Goal: Information Seeking & Learning: Check status

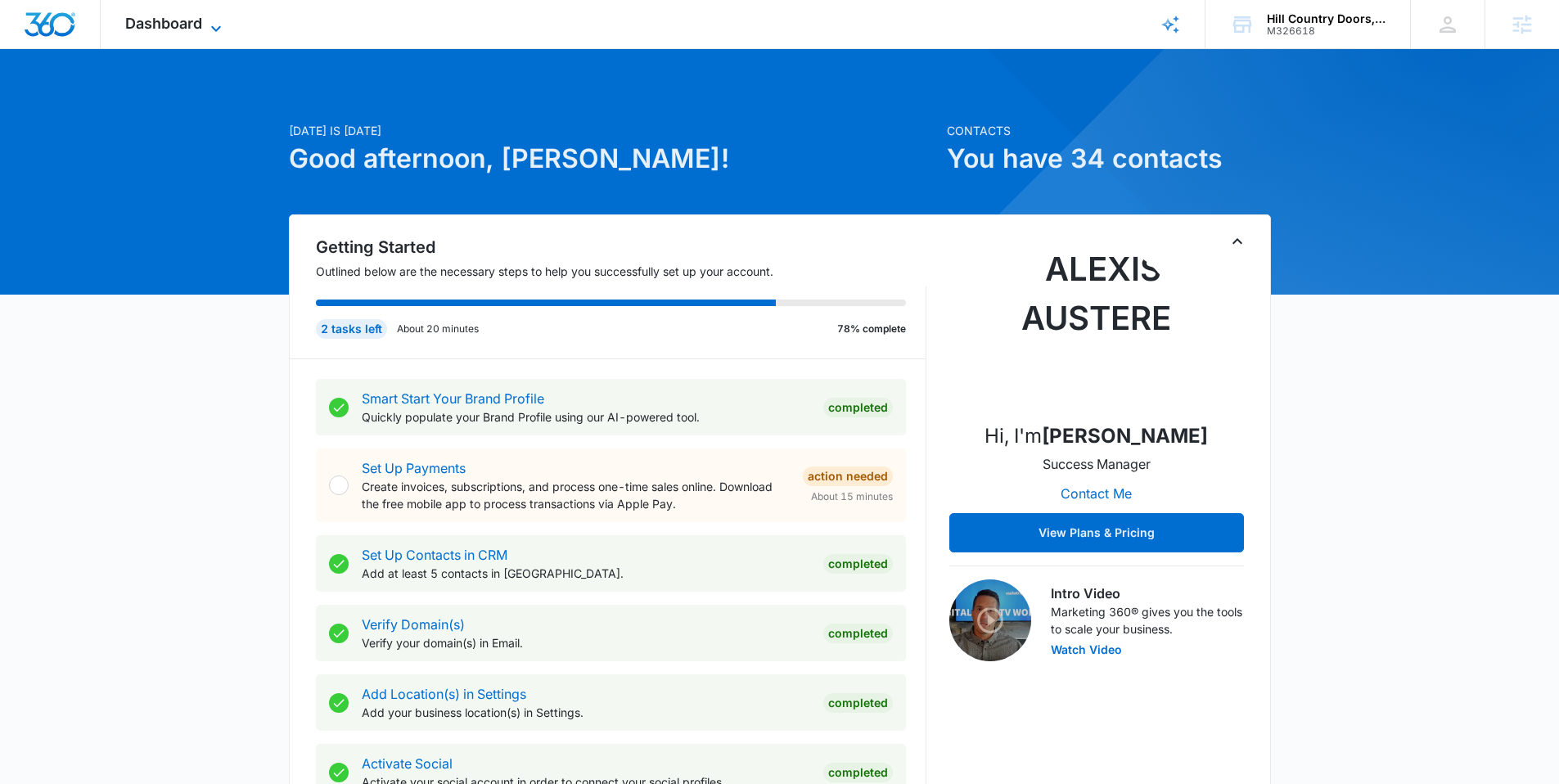
click at [148, 25] on span "Dashboard" at bounding box center [163, 23] width 77 height 17
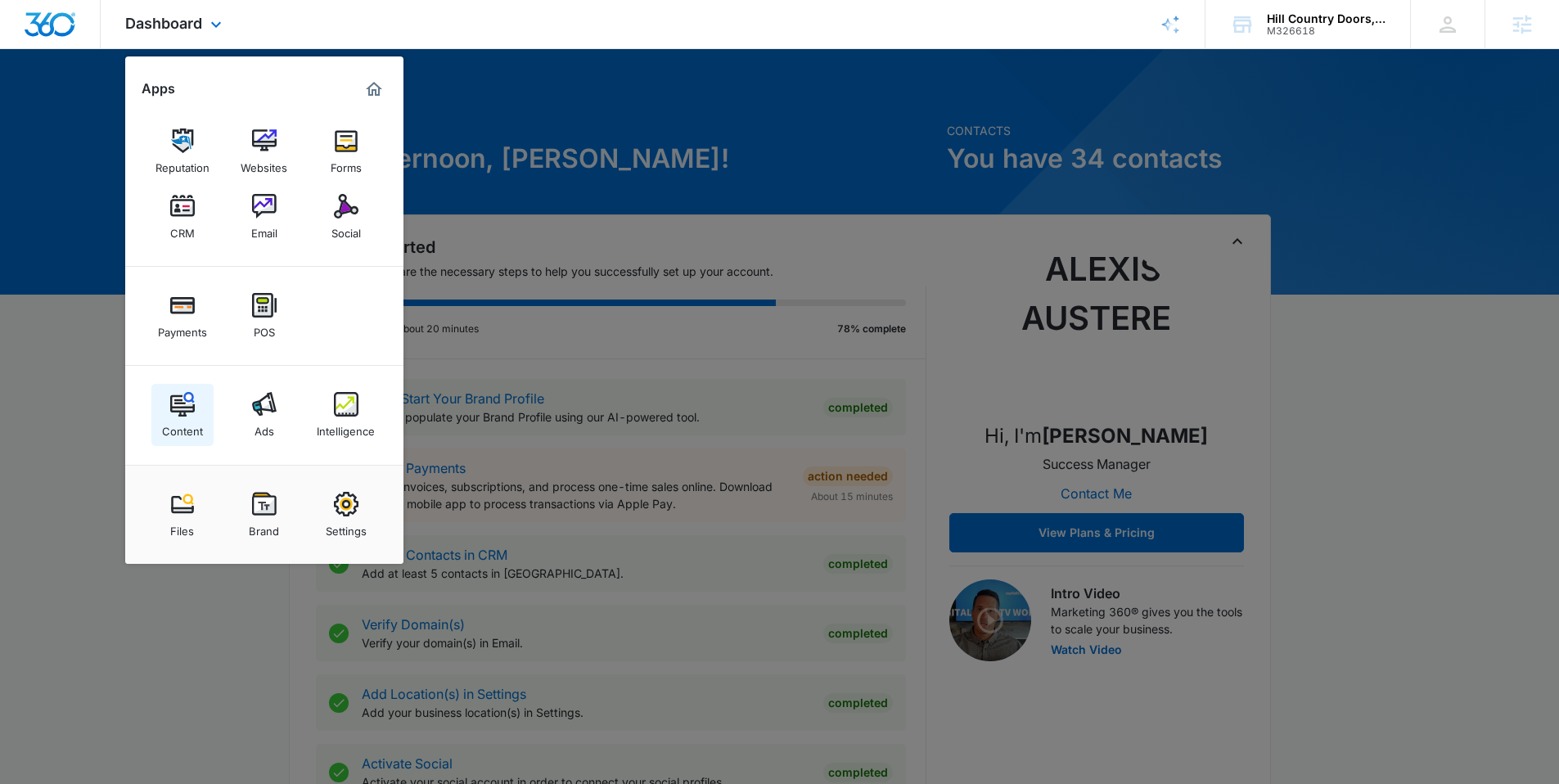
click at [159, 413] on link "Content" at bounding box center [183, 415] width 62 height 62
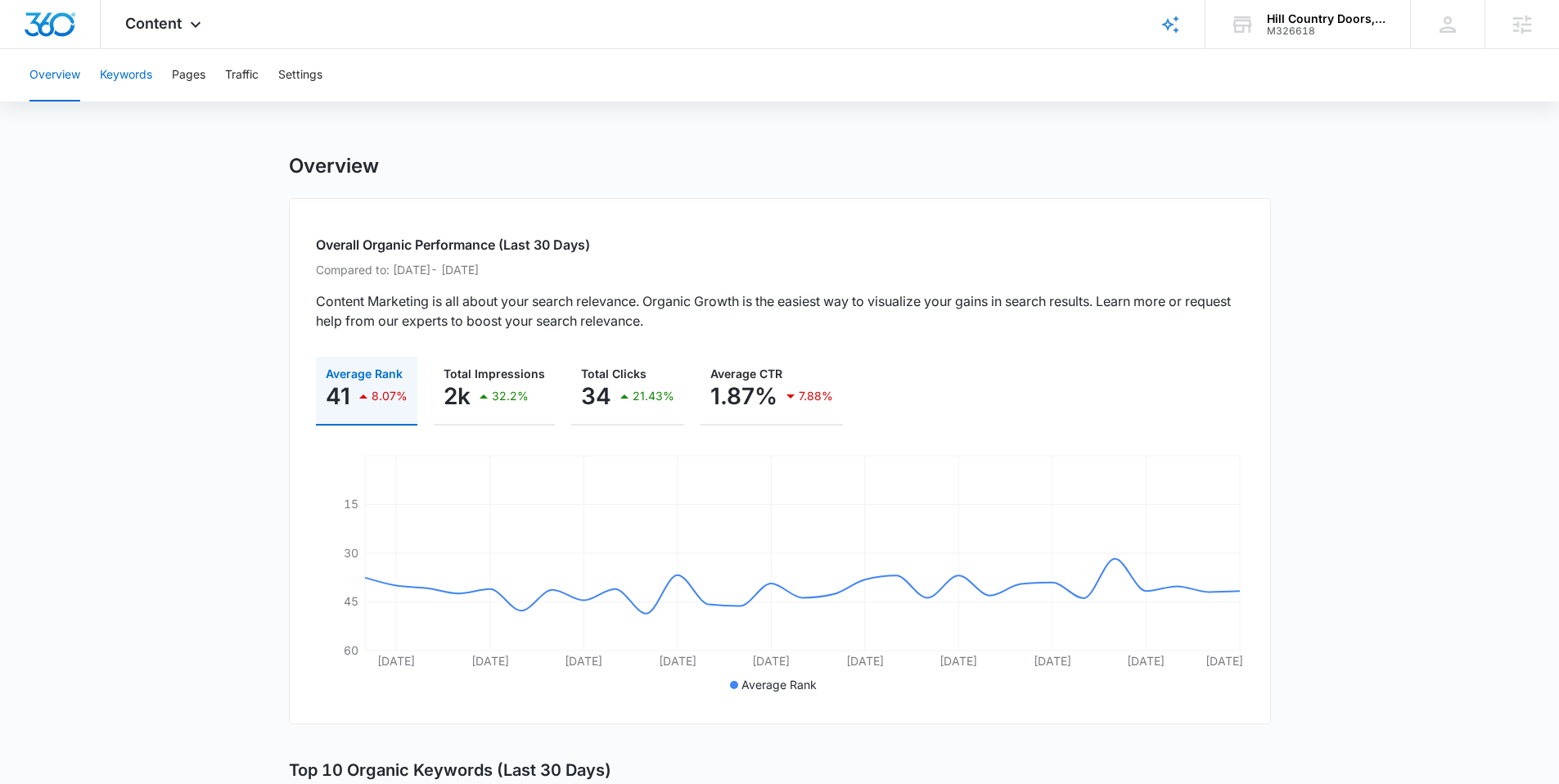
click at [139, 76] on button "Keywords" at bounding box center [126, 74] width 52 height 52
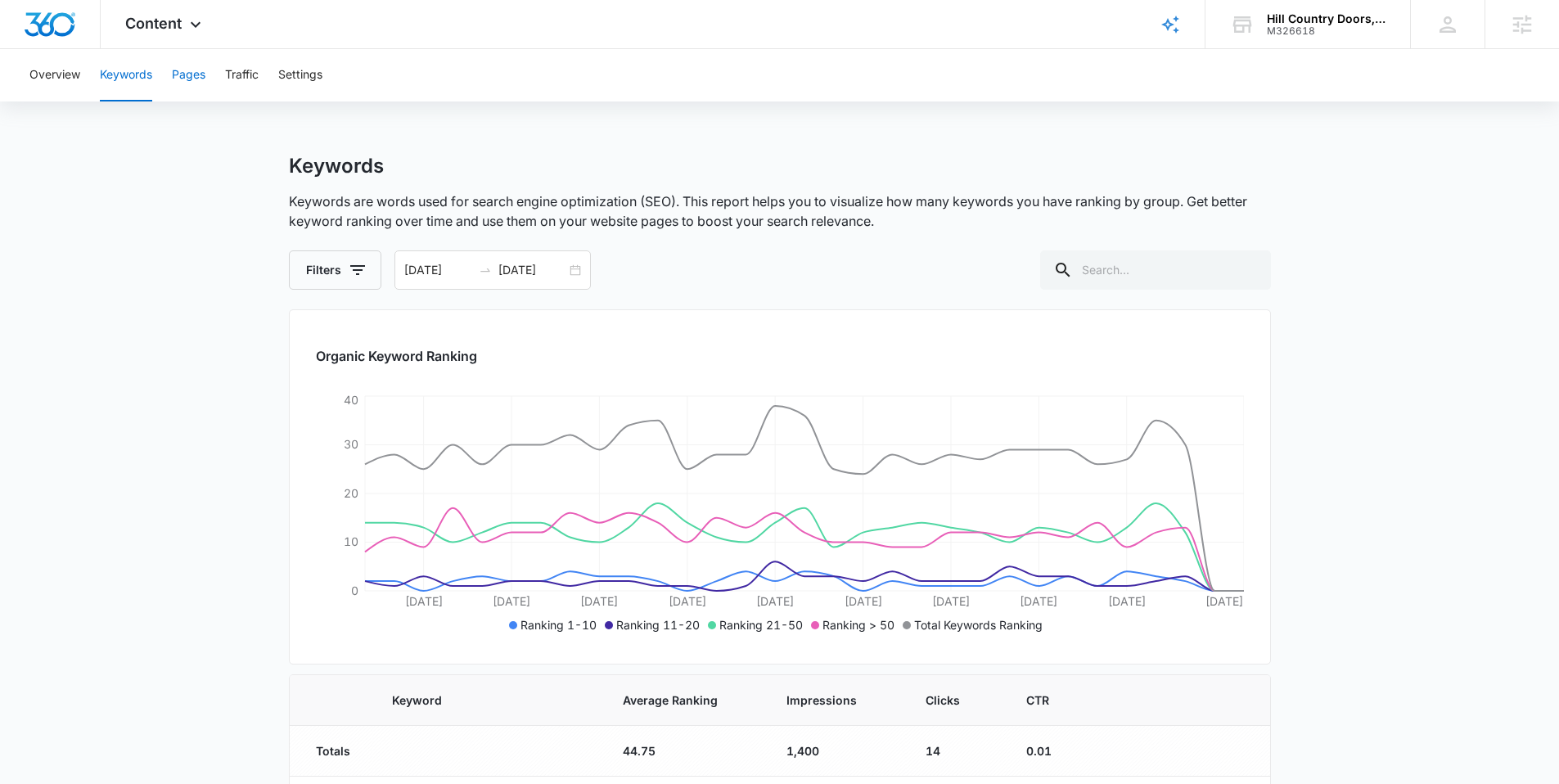
click at [201, 76] on button "Pages" at bounding box center [188, 74] width 34 height 52
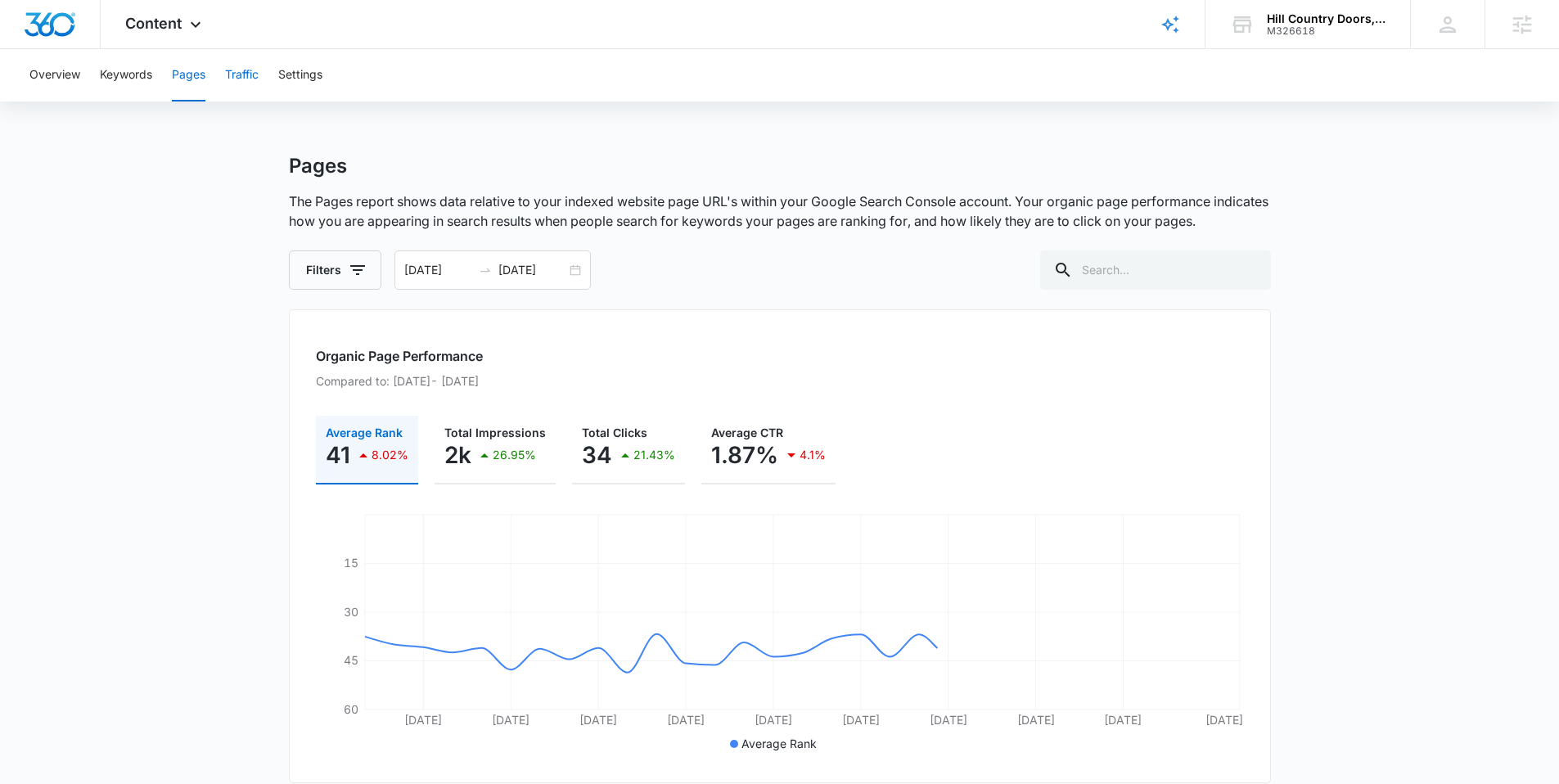
click at [259, 73] on button "Traffic" at bounding box center [241, 74] width 34 height 52
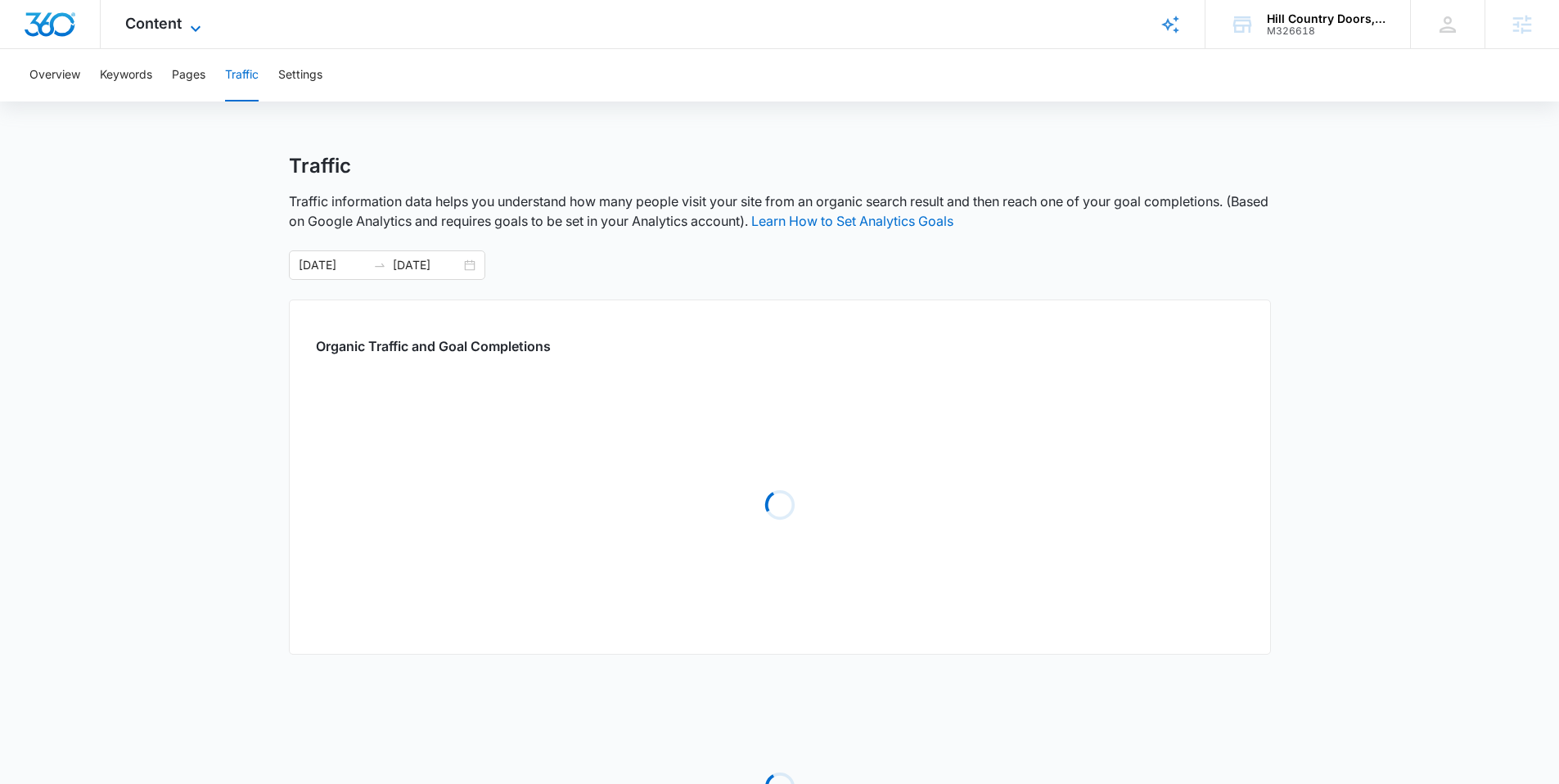
click at [151, 23] on span "Content" at bounding box center [152, 23] width 56 height 17
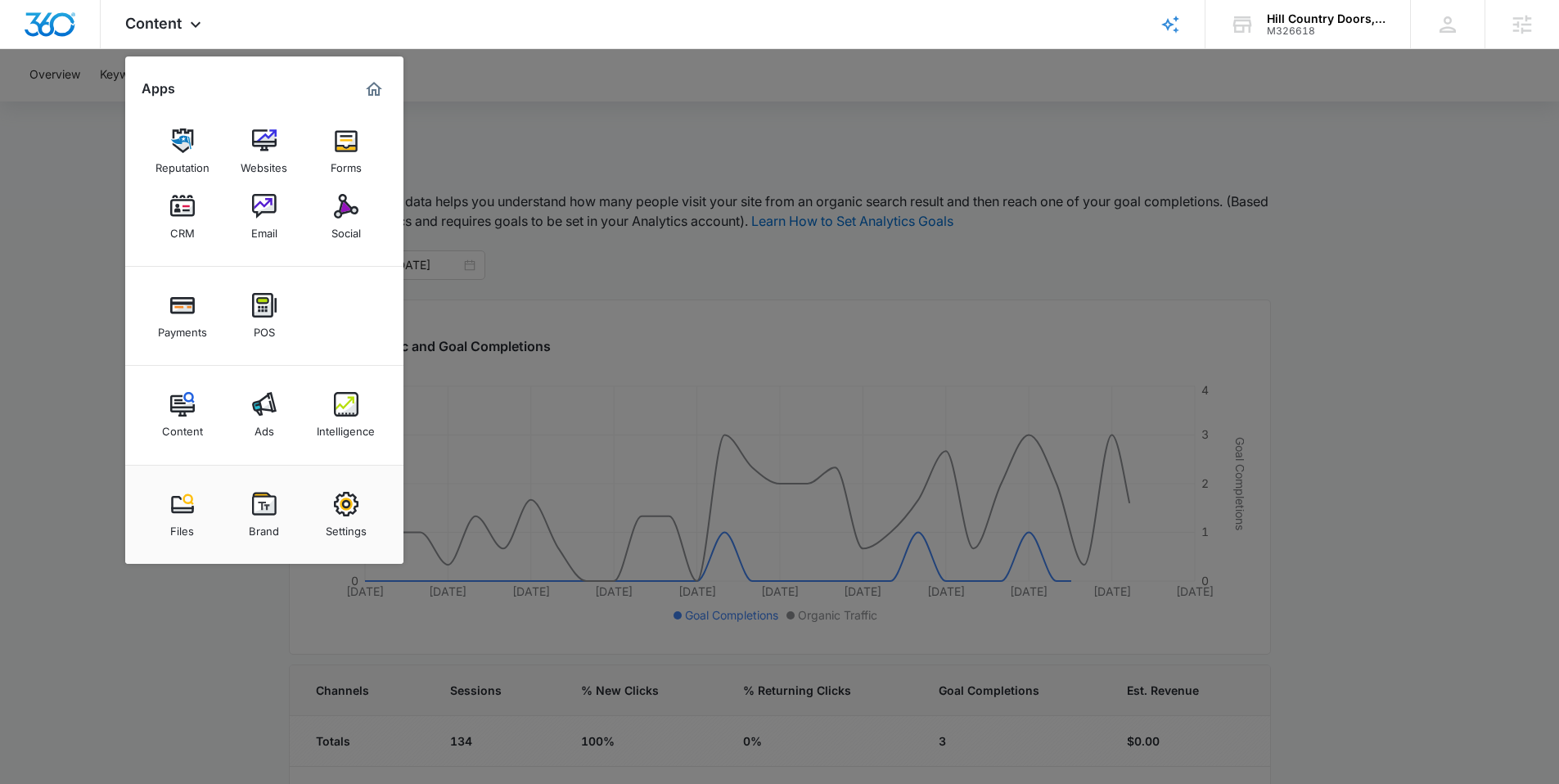
click at [342, 406] on img at bounding box center [346, 404] width 25 height 25
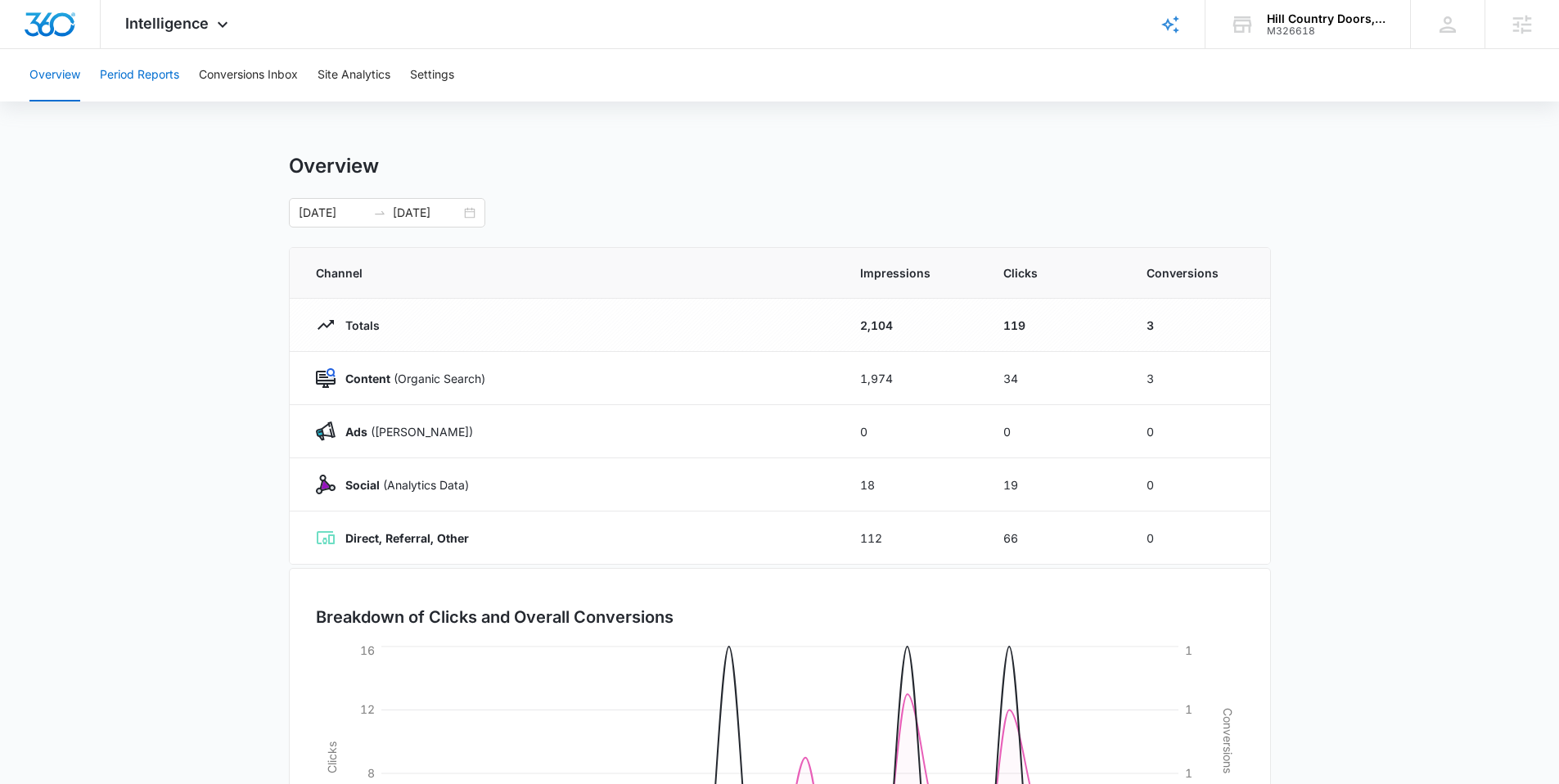
click at [168, 71] on button "Period Reports" at bounding box center [140, 74] width 79 height 52
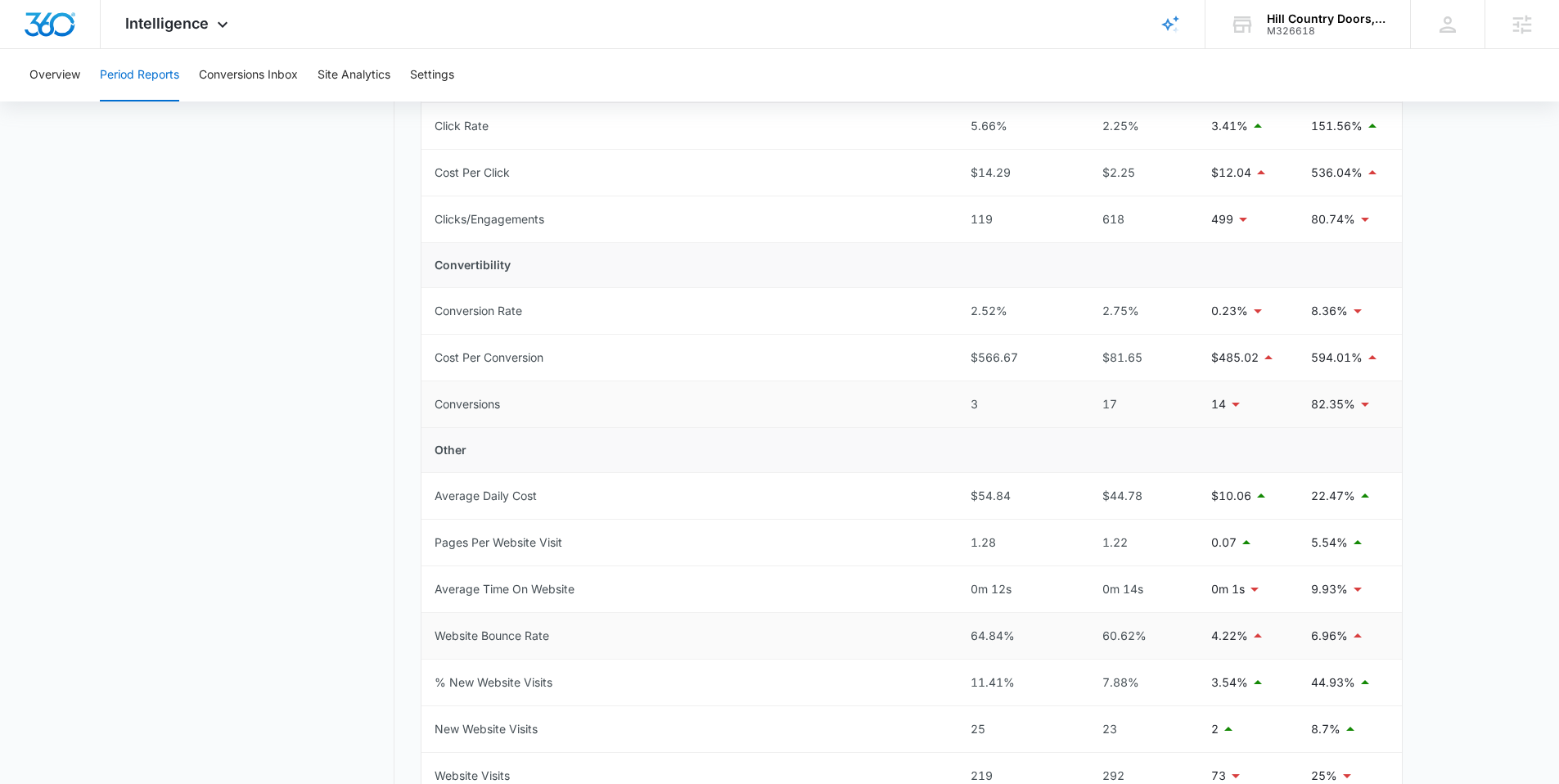
scroll to position [393, 0]
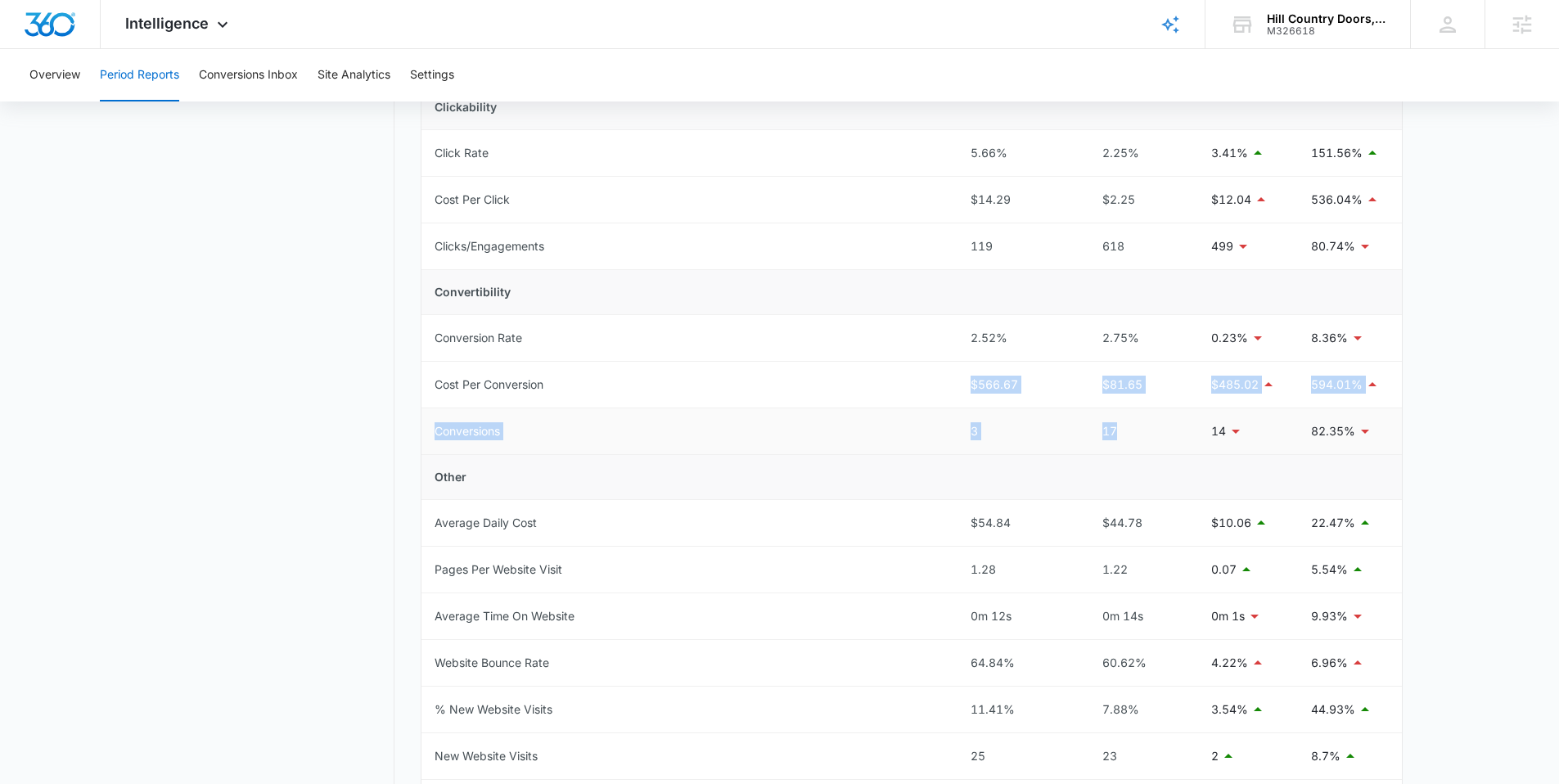
drag, startPoint x: 956, startPoint y: 381, endPoint x: 1167, endPoint y: 427, distance: 216.0
click at [1167, 428] on tbody "Total Spend $1,700.00 $1,388.10 $311.94 22.47% Visibility Cost Per Impression $…" at bounding box center [912, 431] width 981 height 1062
click at [1166, 424] on div "17" at bounding box center [1138, 431] width 94 height 18
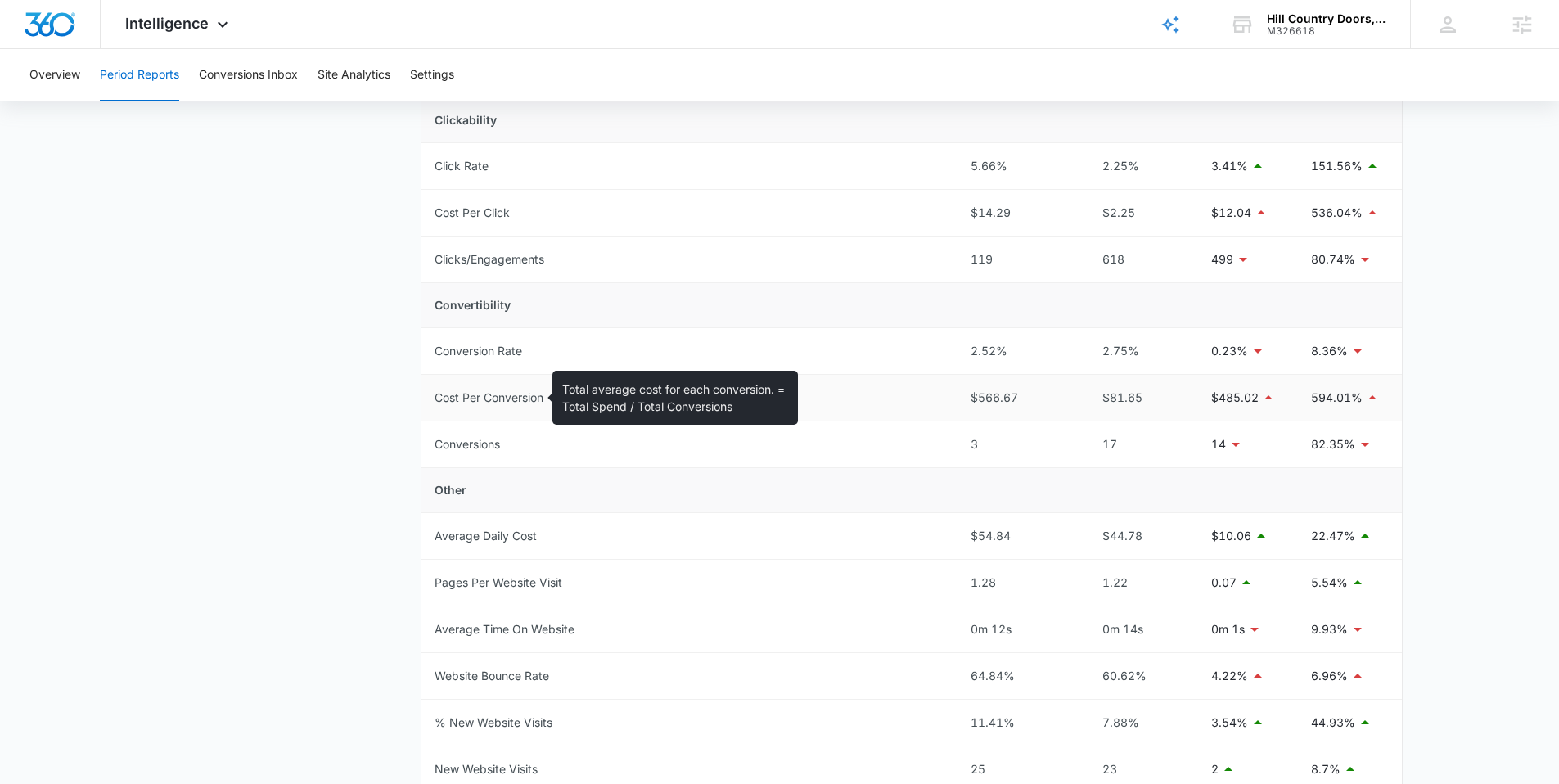
scroll to position [381, 0]
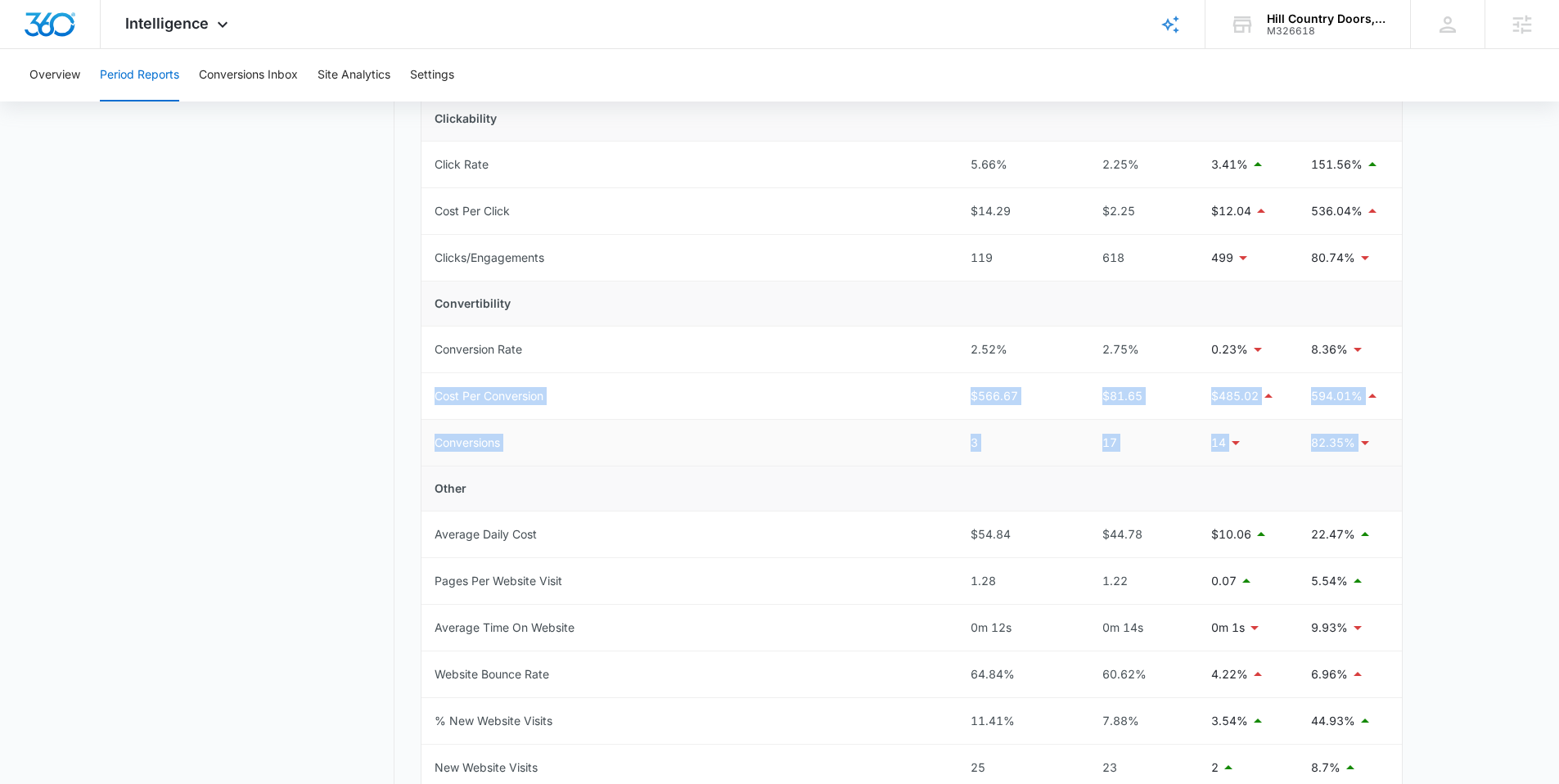
drag, startPoint x: 427, startPoint y: 397, endPoint x: 1396, endPoint y: 455, distance: 970.7
click at [1396, 455] on tbody "Total Spend $1,700.00 $1,388.10 $311.94 22.47% Visibility Cost Per Impression $…" at bounding box center [912, 442] width 981 height 1062
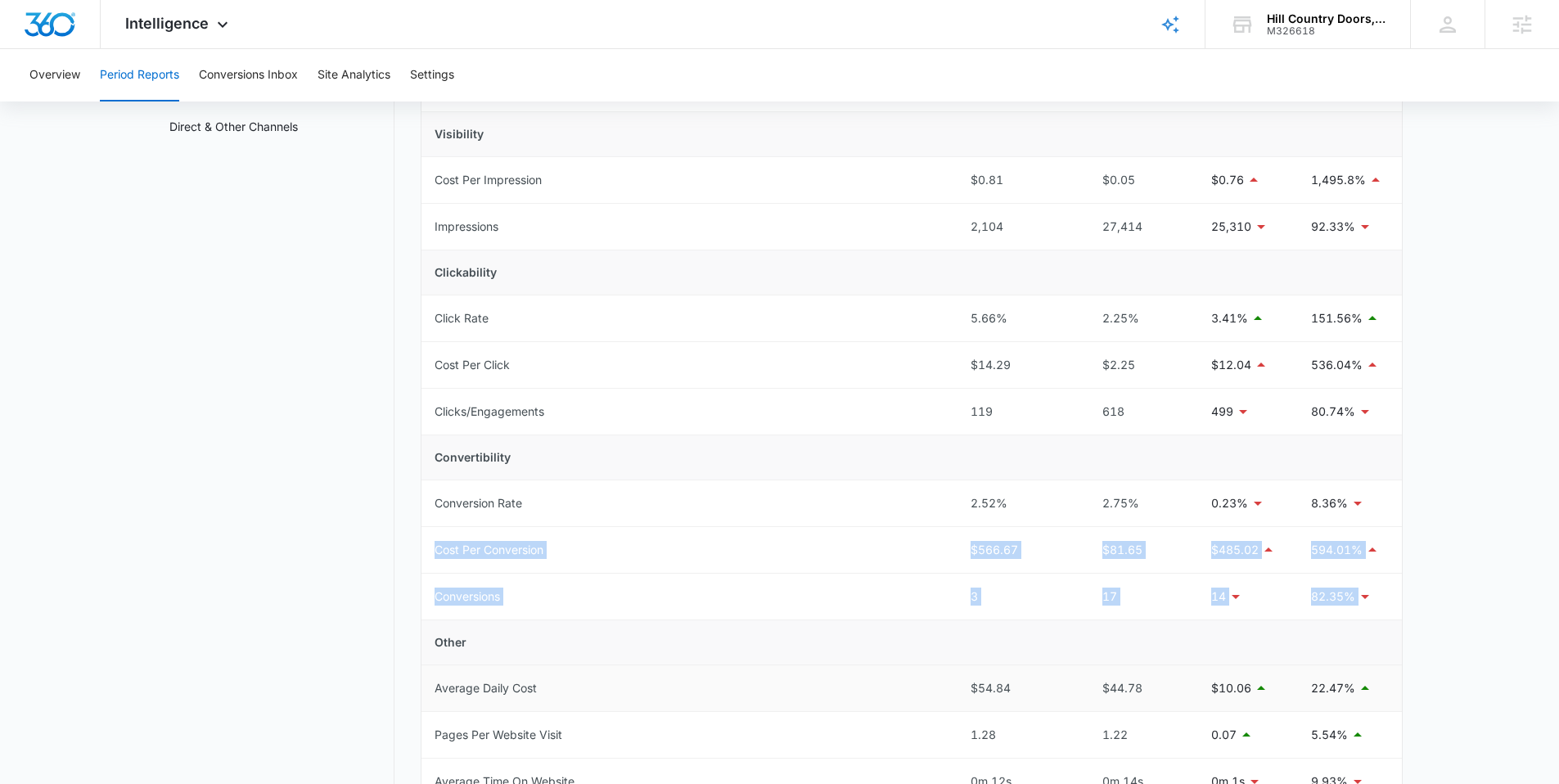
scroll to position [295, 0]
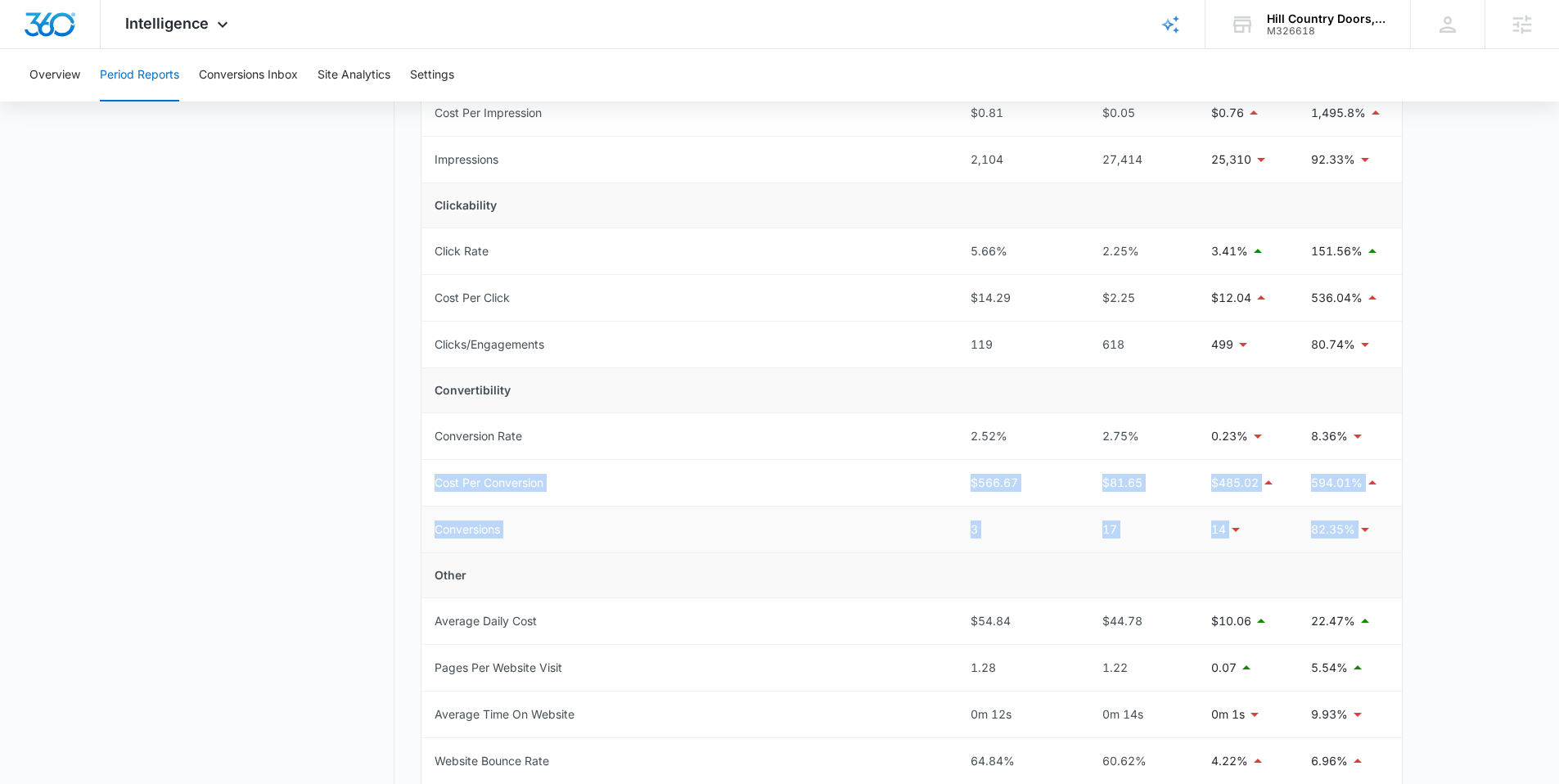
click at [689, 508] on td "Conversions" at bounding box center [690, 530] width 536 height 47
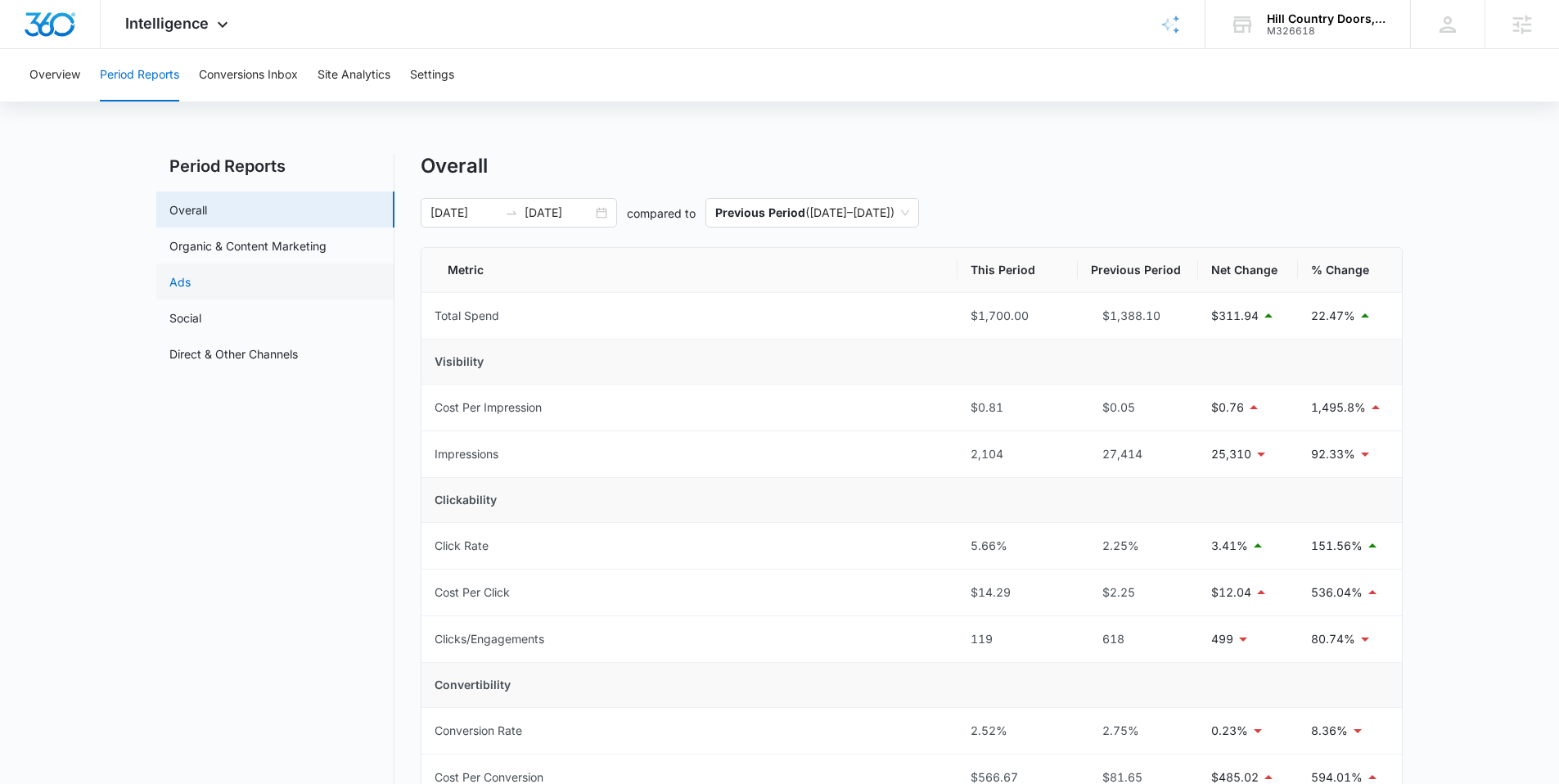
click at [191, 284] on link "Ads" at bounding box center [179, 282] width 21 height 17
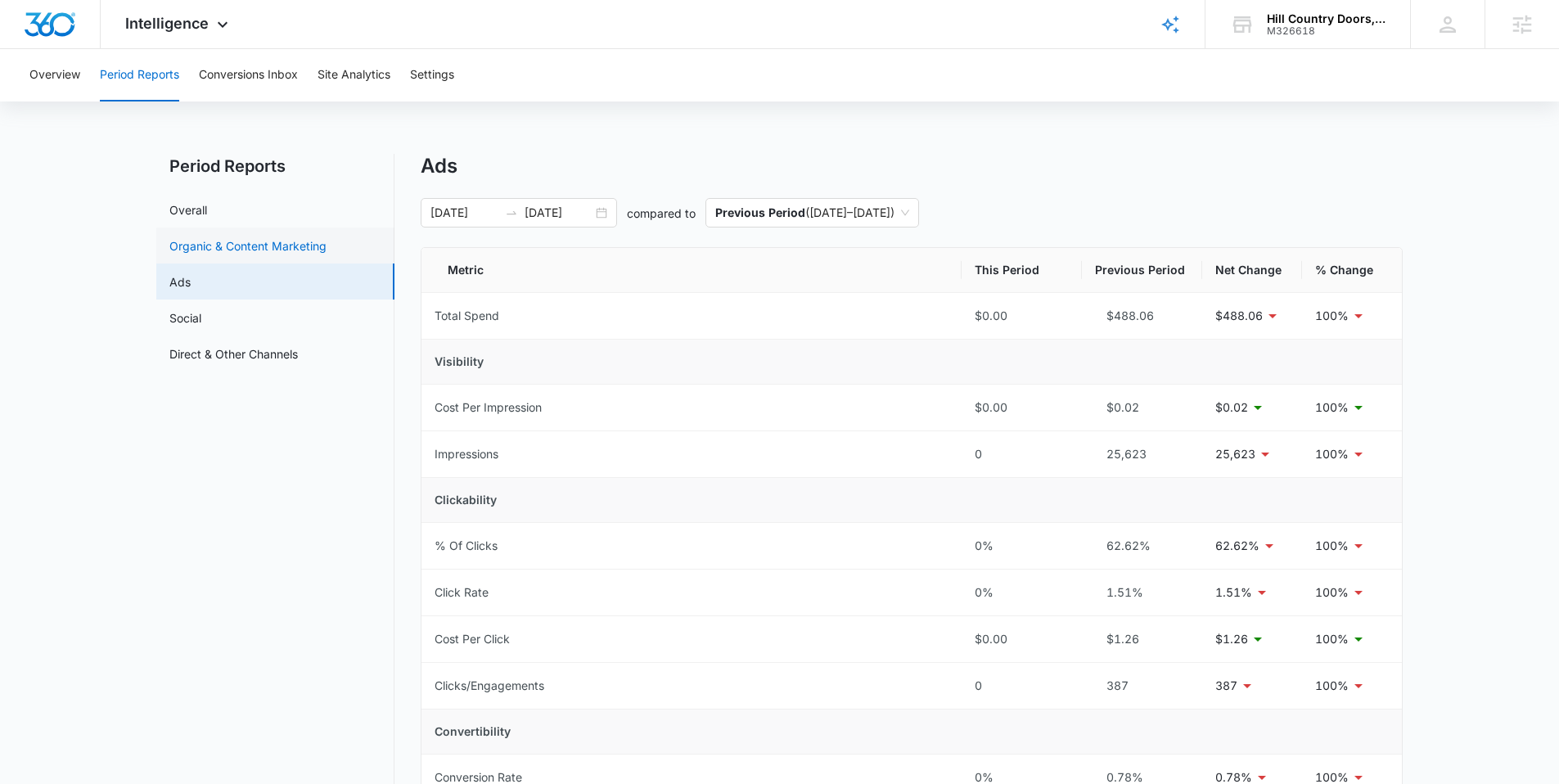
click at [241, 246] on link "Organic & Content Marketing" at bounding box center [247, 245] width 157 height 17
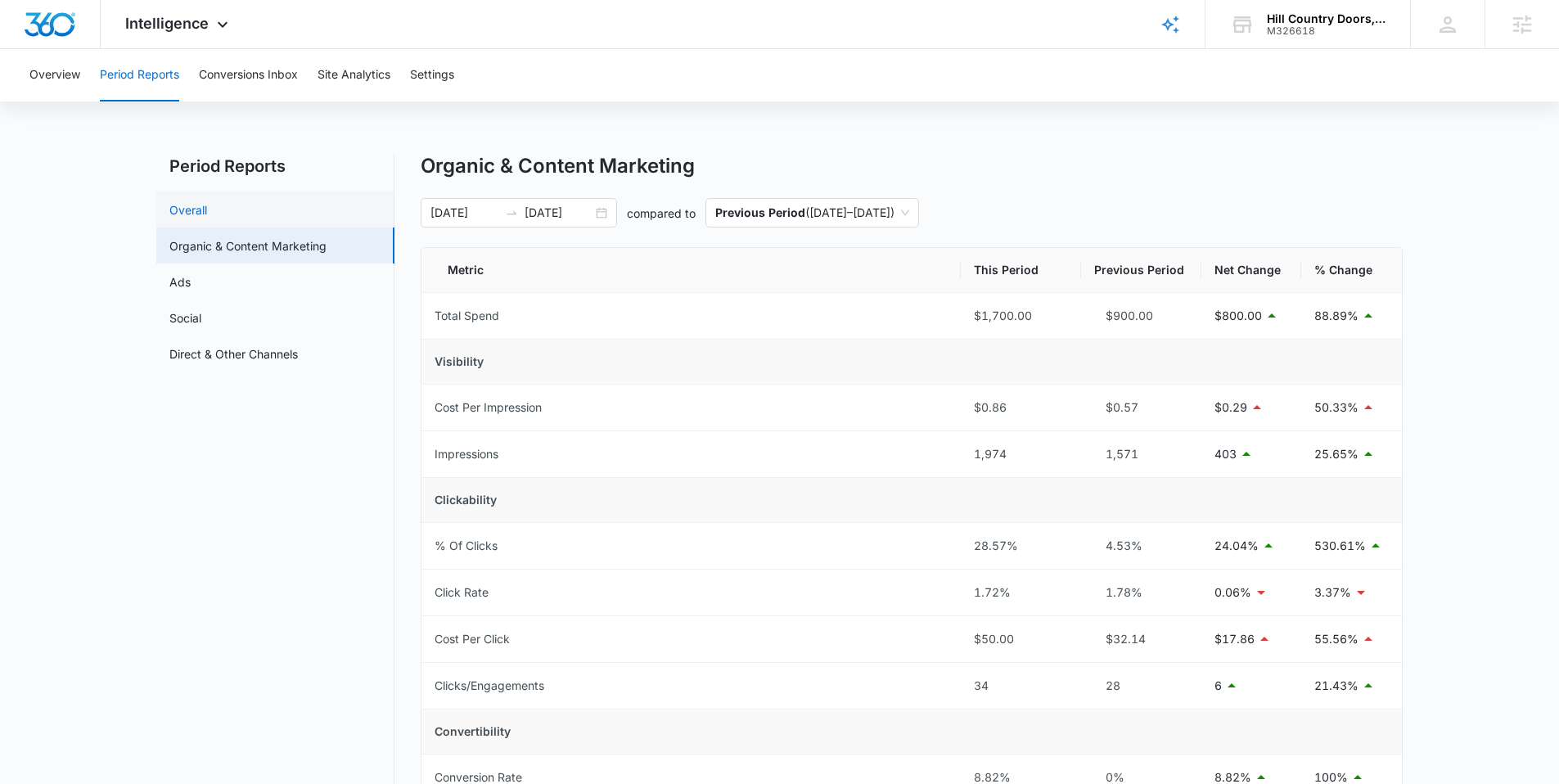
drag, startPoint x: 199, startPoint y: 213, endPoint x: 246, endPoint y: 226, distance: 48.8
click at [199, 213] on link "Overall" at bounding box center [187, 209] width 38 height 17
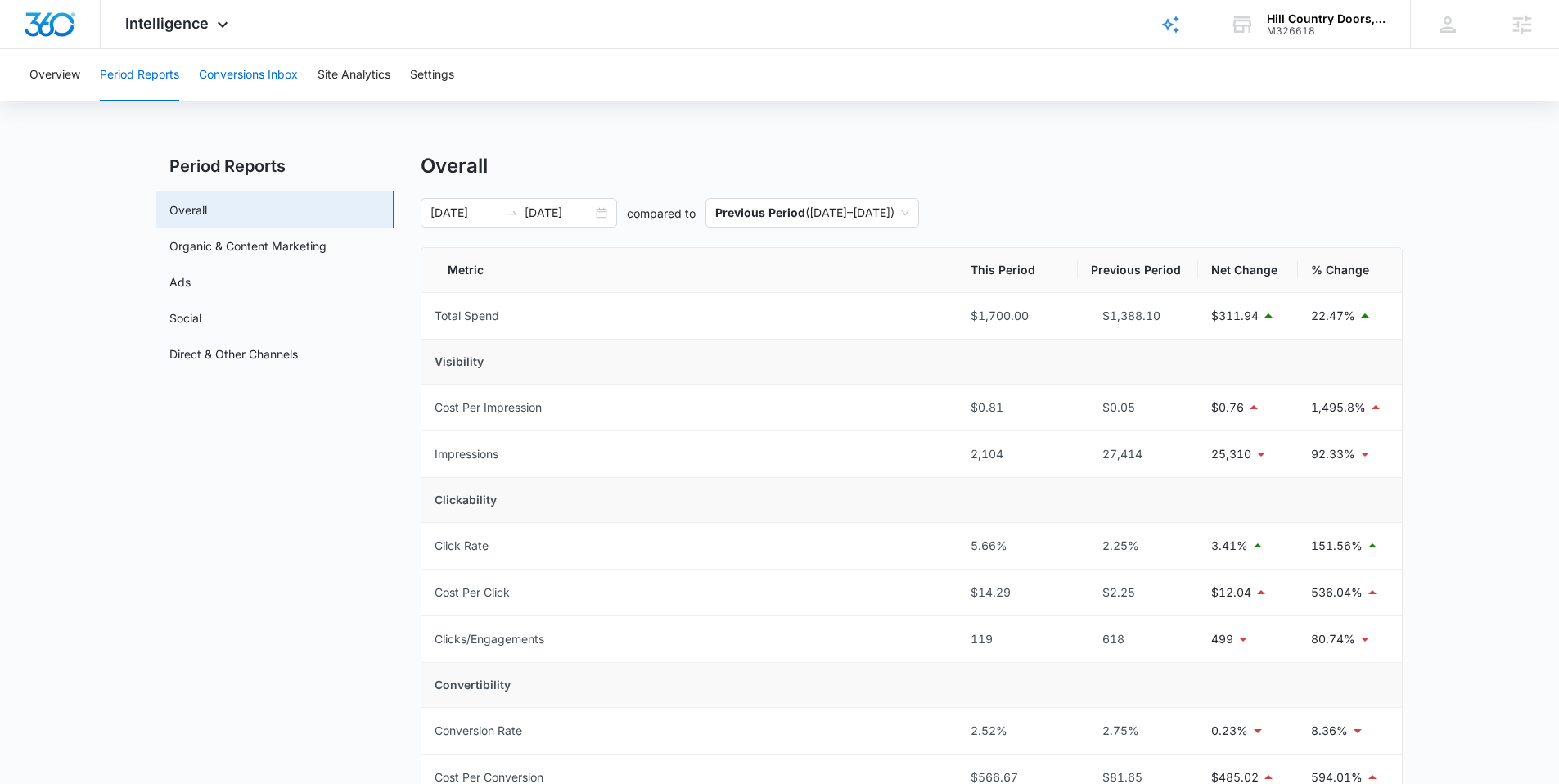
click at [282, 87] on button "Conversions Inbox" at bounding box center [249, 74] width 99 height 52
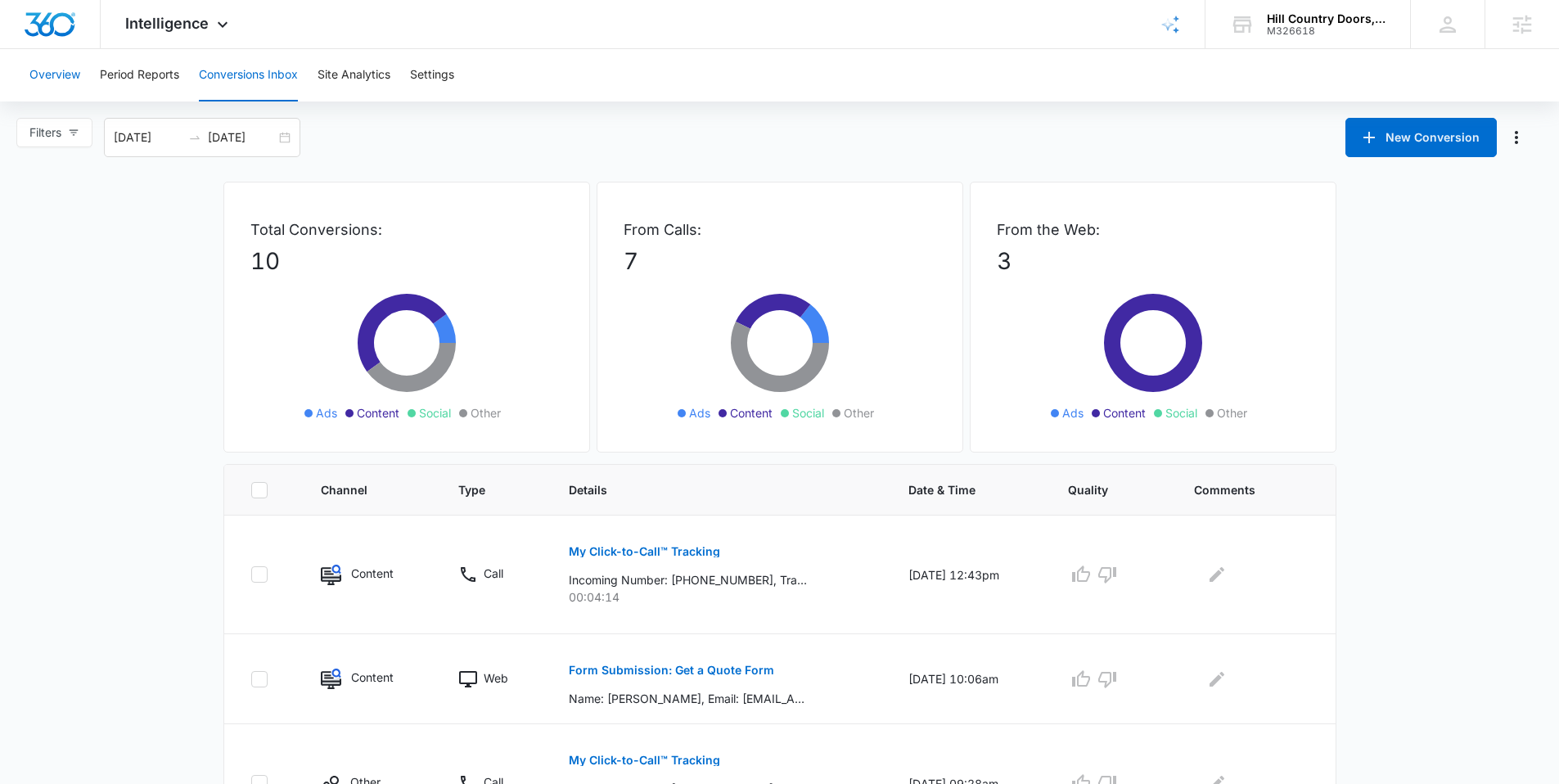
click at [62, 78] on button "Overview" at bounding box center [54, 74] width 50 height 52
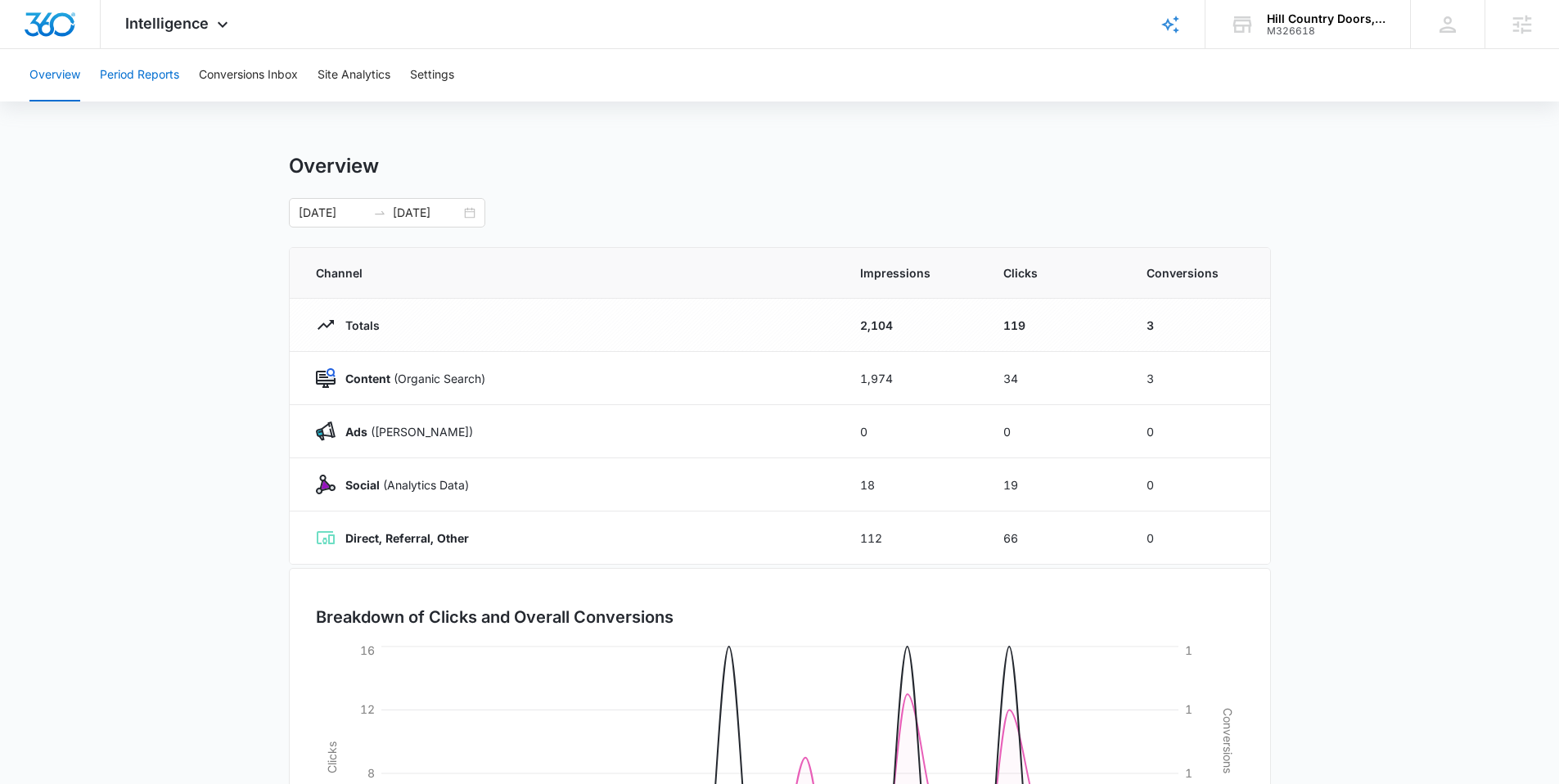
click at [151, 72] on button "Period Reports" at bounding box center [140, 74] width 79 height 52
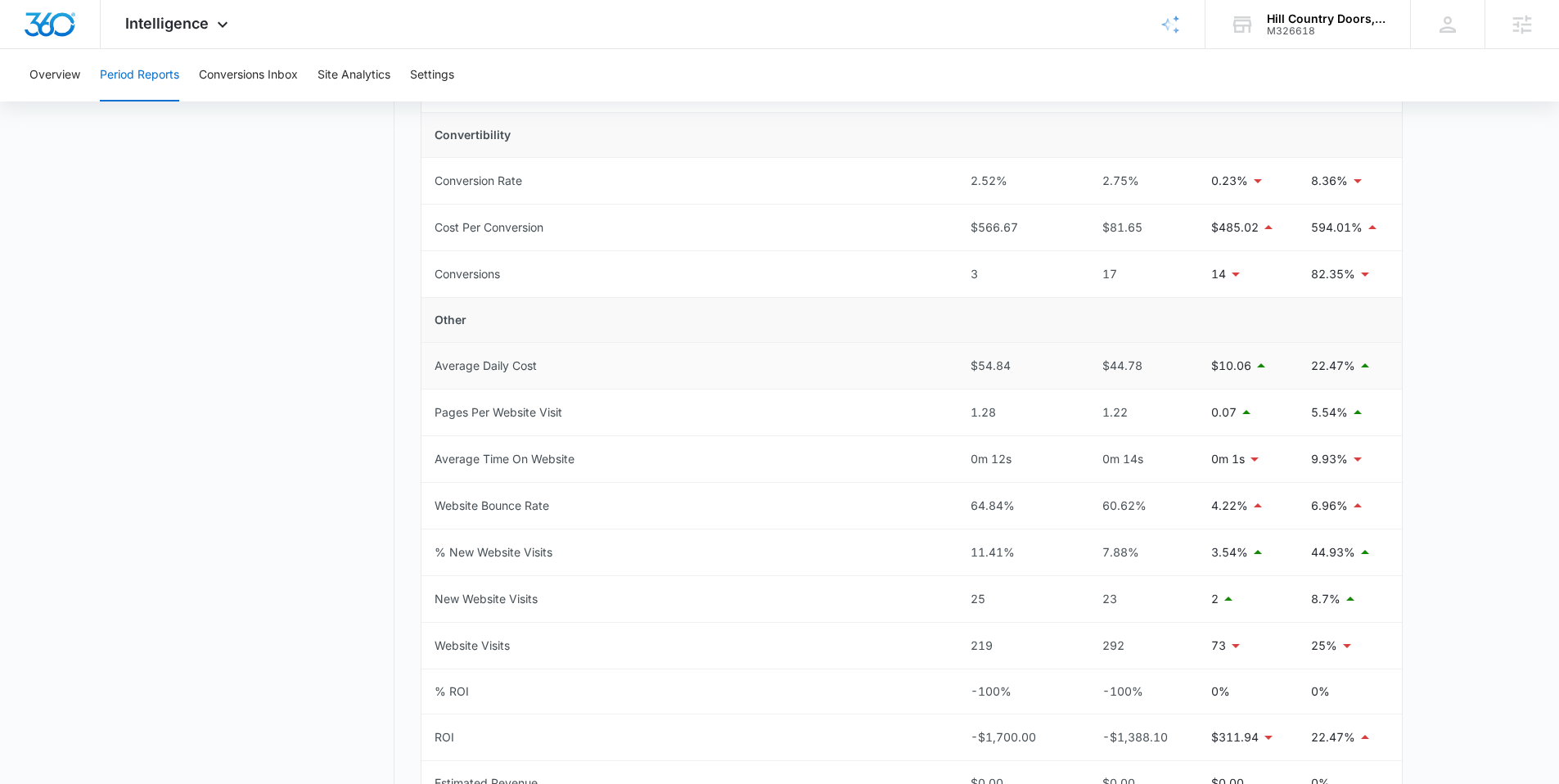
scroll to position [490, 0]
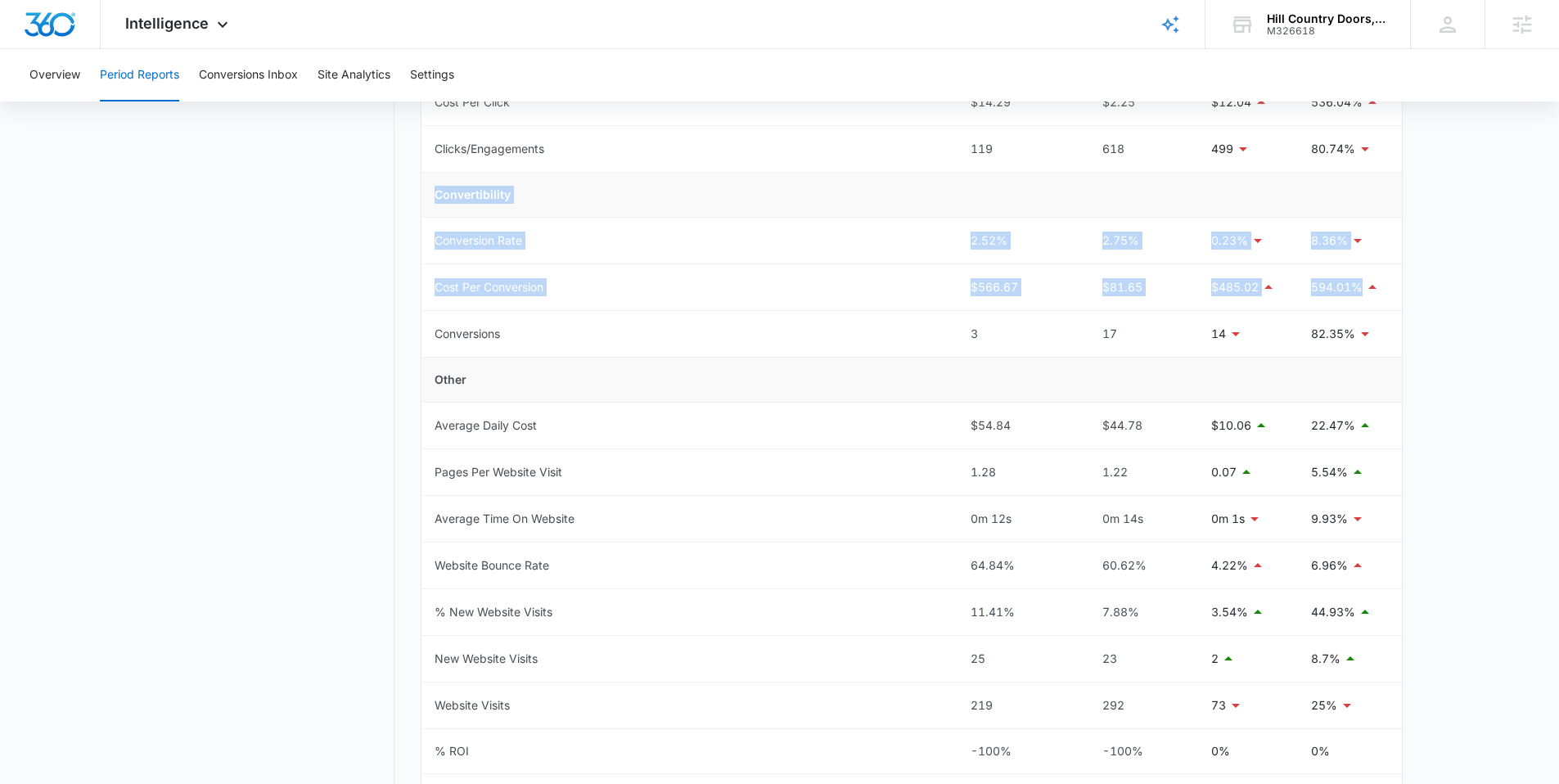
drag, startPoint x: 1387, startPoint y: 286, endPoint x: 432, endPoint y: 198, distance: 959.0
click at [431, 197] on tbody "Total Spend $1,700.00 $1,388.10 $311.94 22.47% Visibility Cost Per Impression $…" at bounding box center [912, 333] width 981 height 1062
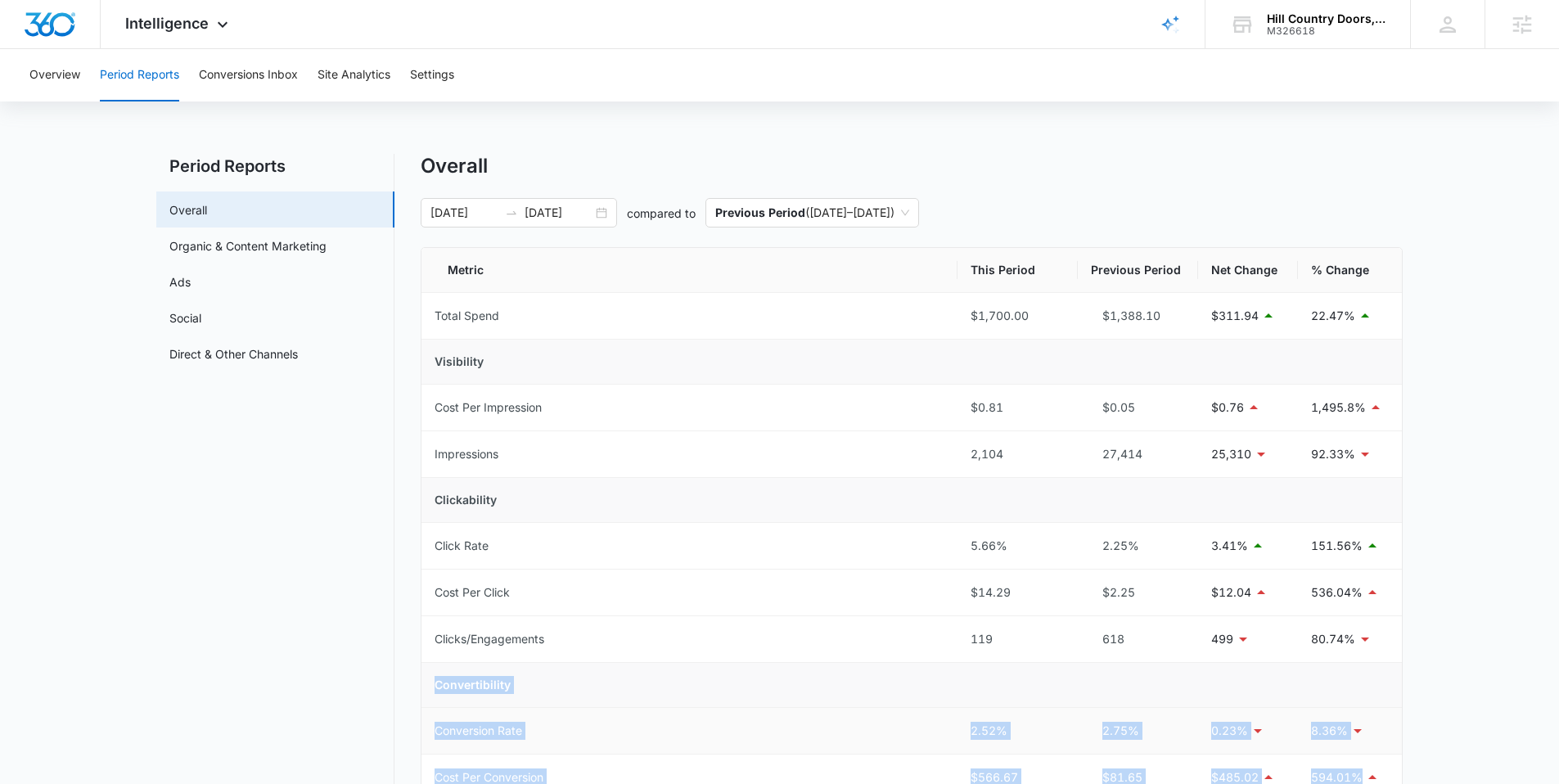
scroll to position [332, 0]
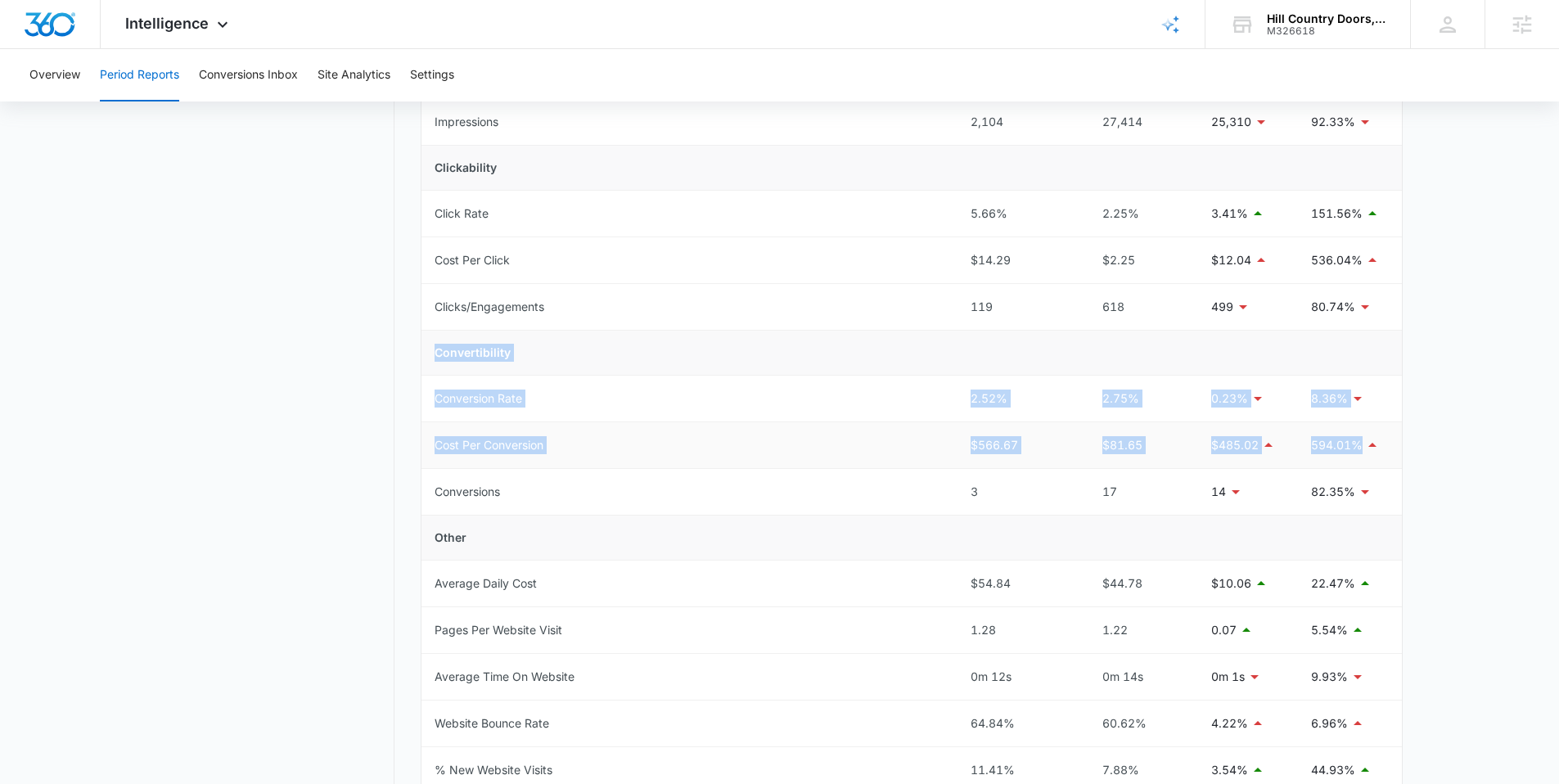
click at [925, 457] on td "Cost Per Conversion" at bounding box center [690, 445] width 536 height 47
drag, startPoint x: 1373, startPoint y: 446, endPoint x: 1034, endPoint y: 424, distance: 339.7
click at [954, 422] on tr "Cost Per Conversion $566.67 $81.65 $485.02 594.01%" at bounding box center [912, 445] width 981 height 47
drag, startPoint x: 1370, startPoint y: 457, endPoint x: 1133, endPoint y: 440, distance: 237.6
click at [1133, 440] on tr "Cost Per Conversion $566.67 $81.65 $485.02 594.01%" at bounding box center [912, 445] width 981 height 47
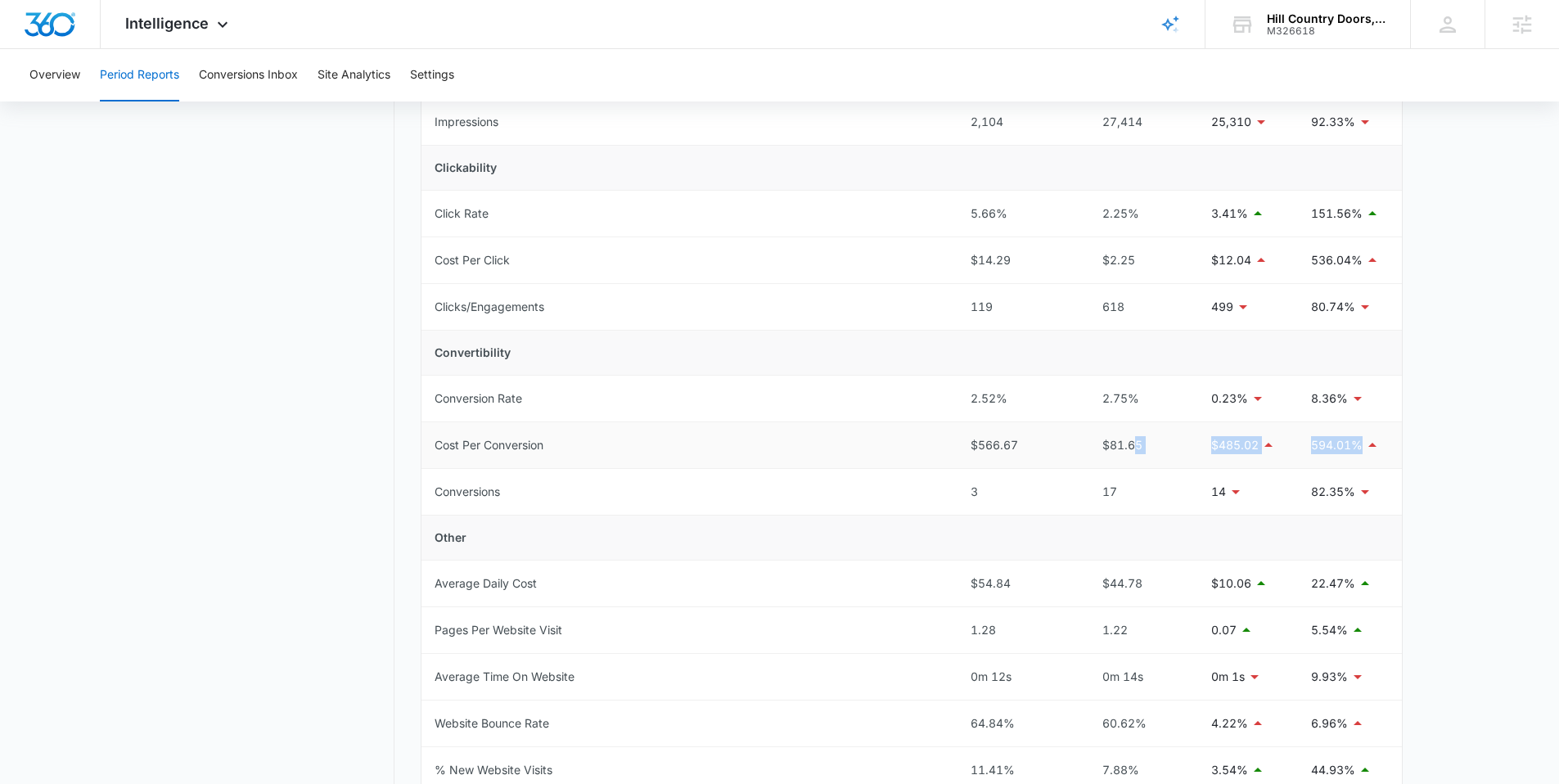
click at [1153, 442] on div "$81.65" at bounding box center [1138, 445] width 94 height 18
drag, startPoint x: 1158, startPoint y: 447, endPoint x: 1101, endPoint y: 412, distance: 66.9
click at [1094, 411] on tbody "Total Spend $1,700.00 $1,388.10 $311.94 22.47% Visibility Cost Per Impression $…" at bounding box center [912, 491] width 981 height 1062
click at [1138, 417] on td "2.75%" at bounding box center [1138, 398] width 120 height 47
drag, startPoint x: 1148, startPoint y: 448, endPoint x: 1175, endPoint y: 452, distance: 27.3
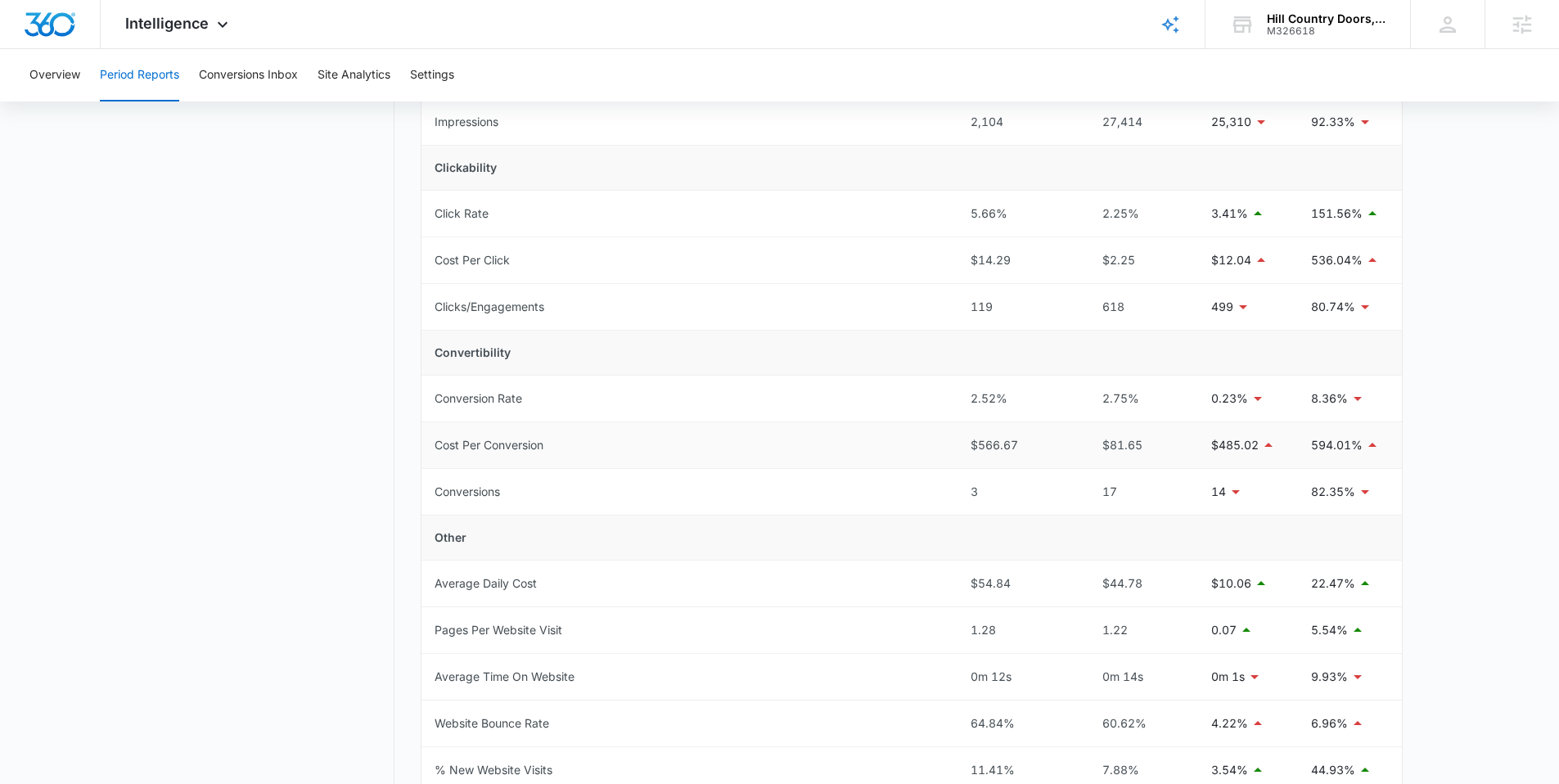
click at [1172, 453] on div "$81.65" at bounding box center [1138, 445] width 94 height 18
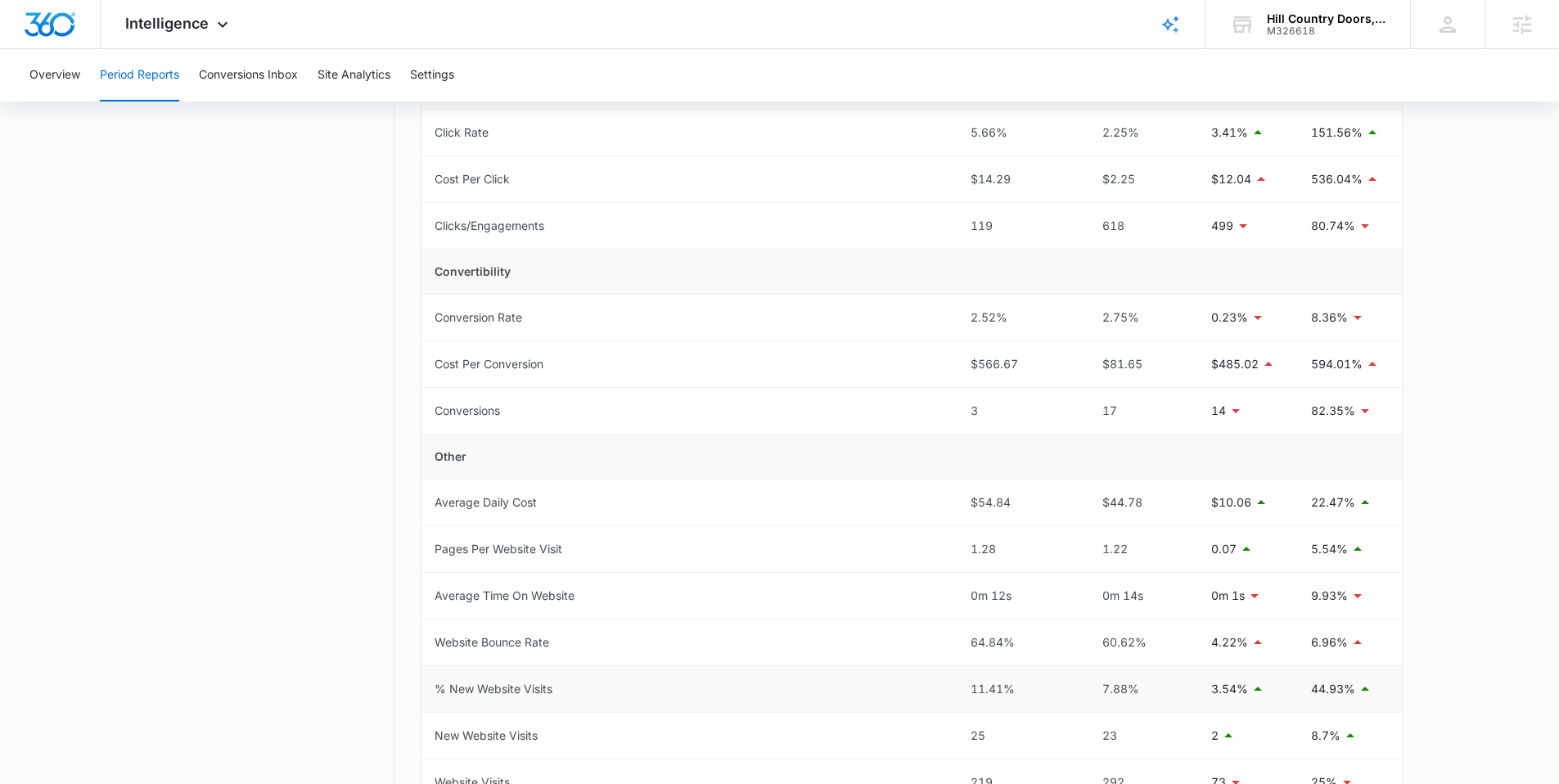
scroll to position [0, 0]
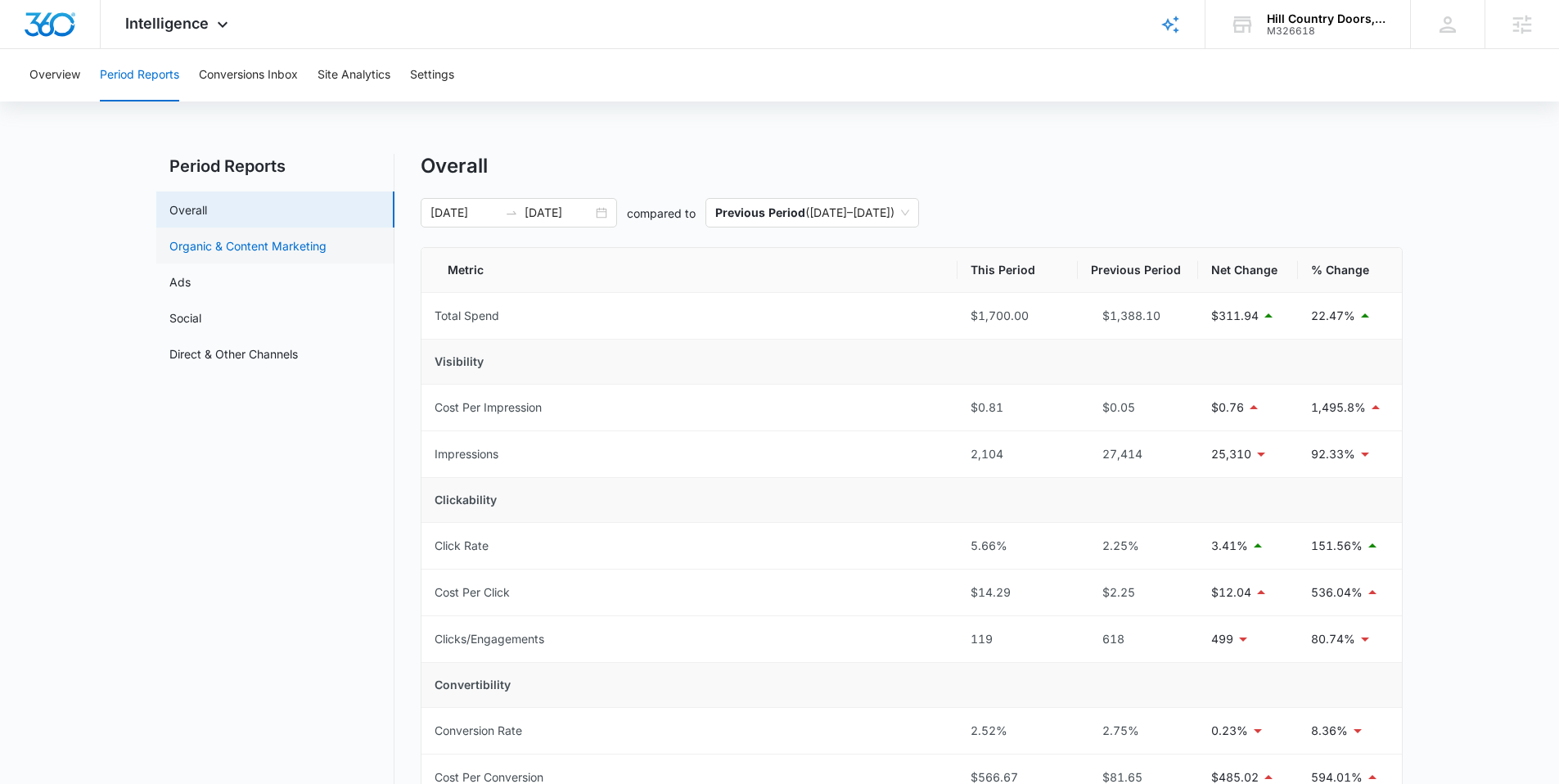
click at [264, 246] on link "Organic & Content Marketing" at bounding box center [247, 245] width 157 height 17
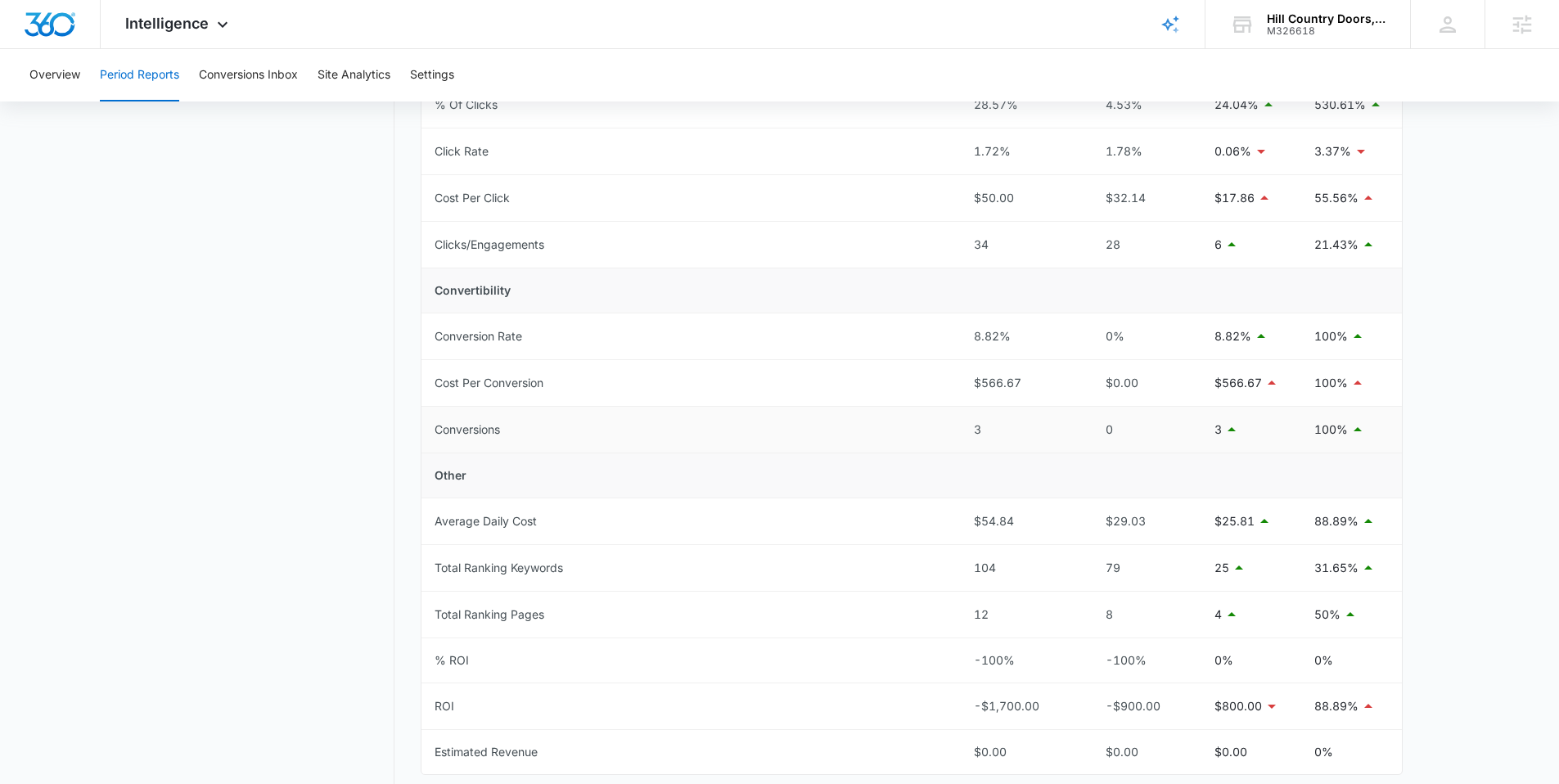
scroll to position [484, 0]
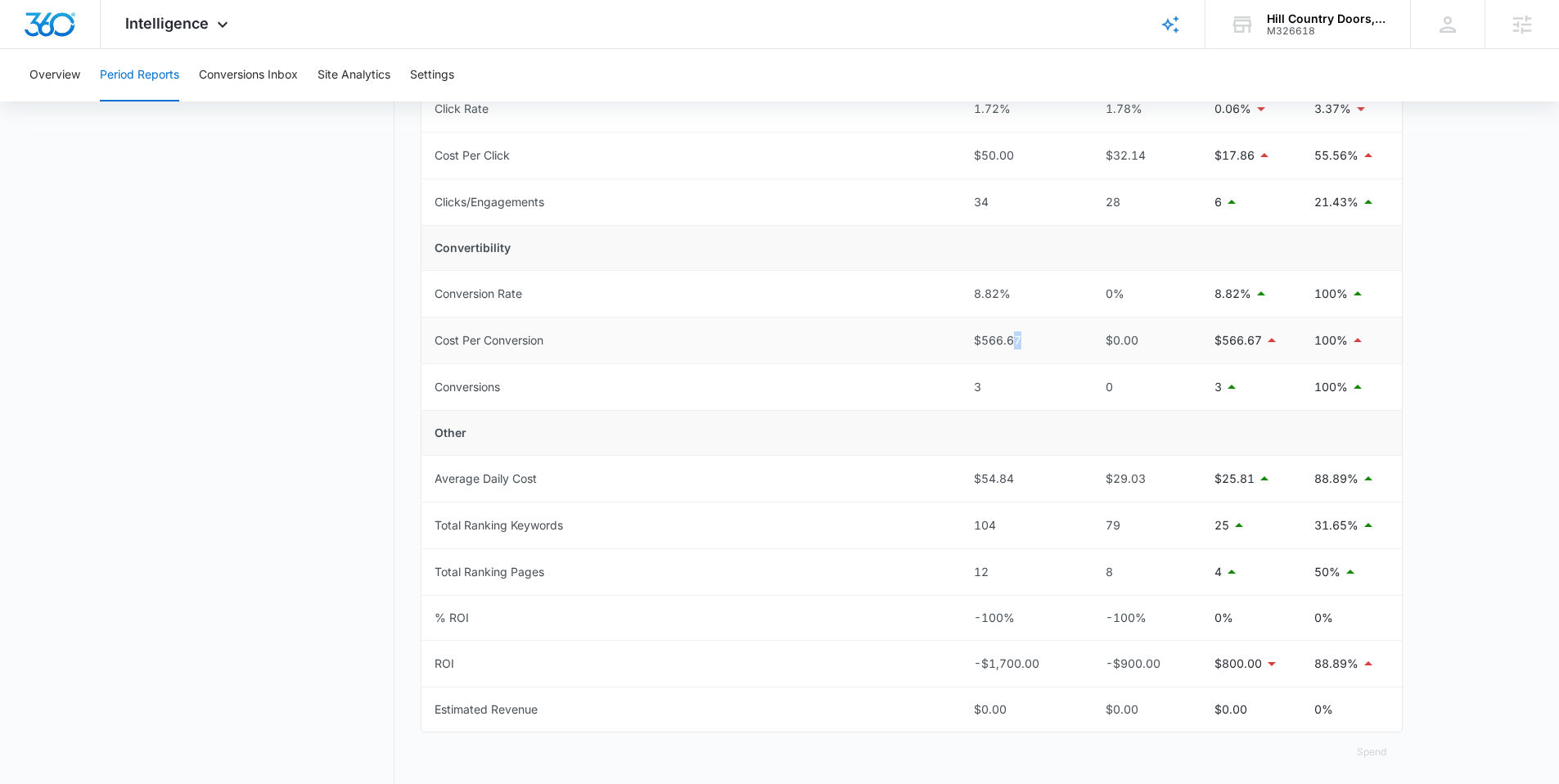
drag, startPoint x: 967, startPoint y: 291, endPoint x: 1016, endPoint y: 333, distance: 64.5
click at [1025, 333] on div "$566.67" at bounding box center [1021, 341] width 94 height 18
click at [1055, 341] on div "$566.67" at bounding box center [1021, 341] width 94 height 18
drag, startPoint x: 1045, startPoint y: 342, endPoint x: 936, endPoint y: 266, distance: 132.9
click at [936, 266] on tbody "Total Spend $1,700.00 $900.00 $800.00 88.89% Visibility Cost Per Impression $0.…" at bounding box center [912, 270] width 981 height 922
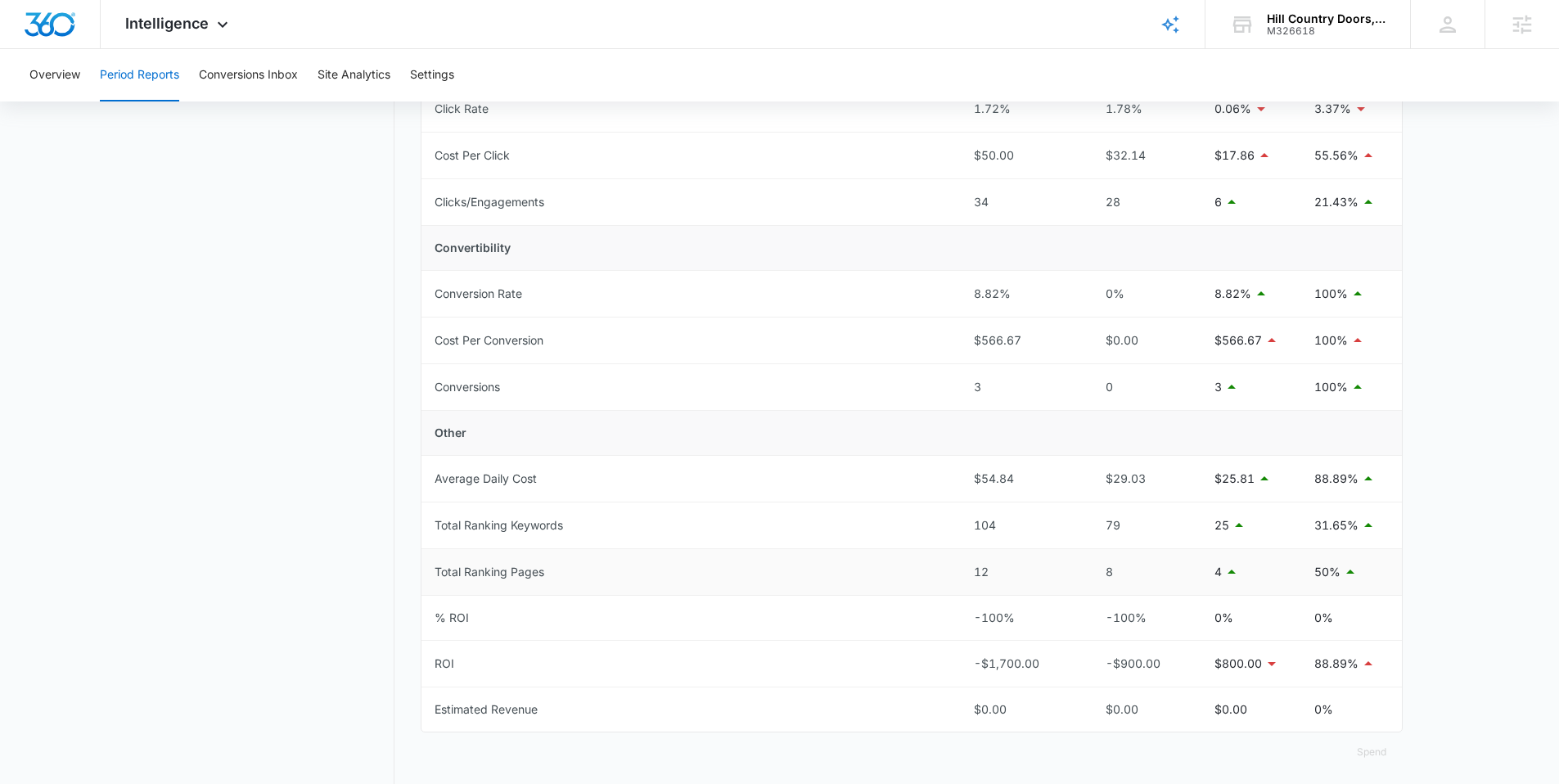
click at [1141, 565] on div "8" at bounding box center [1141, 572] width 94 height 18
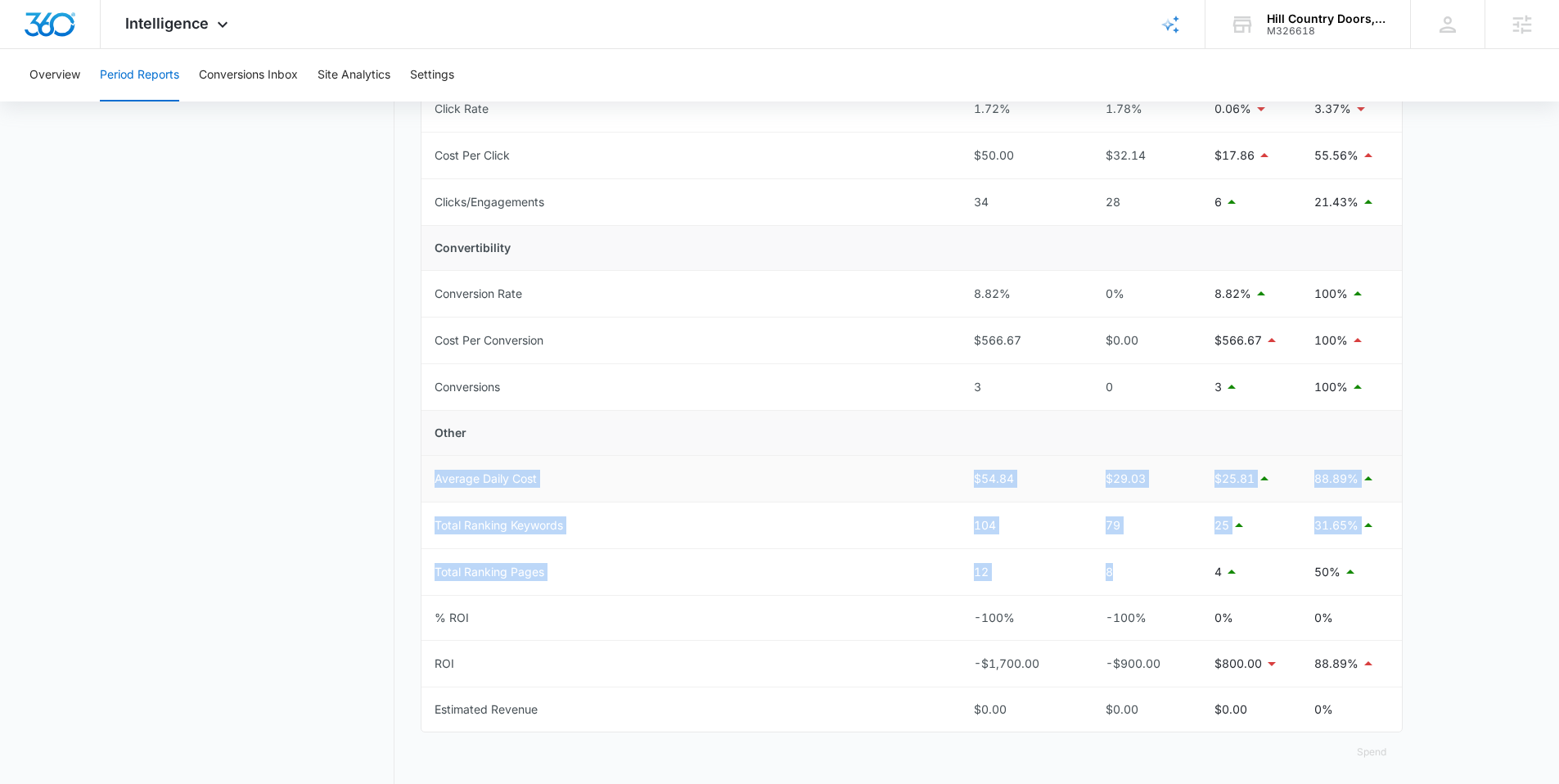
drag, startPoint x: 1078, startPoint y: 568, endPoint x: 917, endPoint y: 445, distance: 202.6
click at [917, 445] on tbody "Total Spend $1,700.00 $900.00 $800.00 88.89% Visibility Cost Per Impression $0.…" at bounding box center [912, 270] width 981 height 922
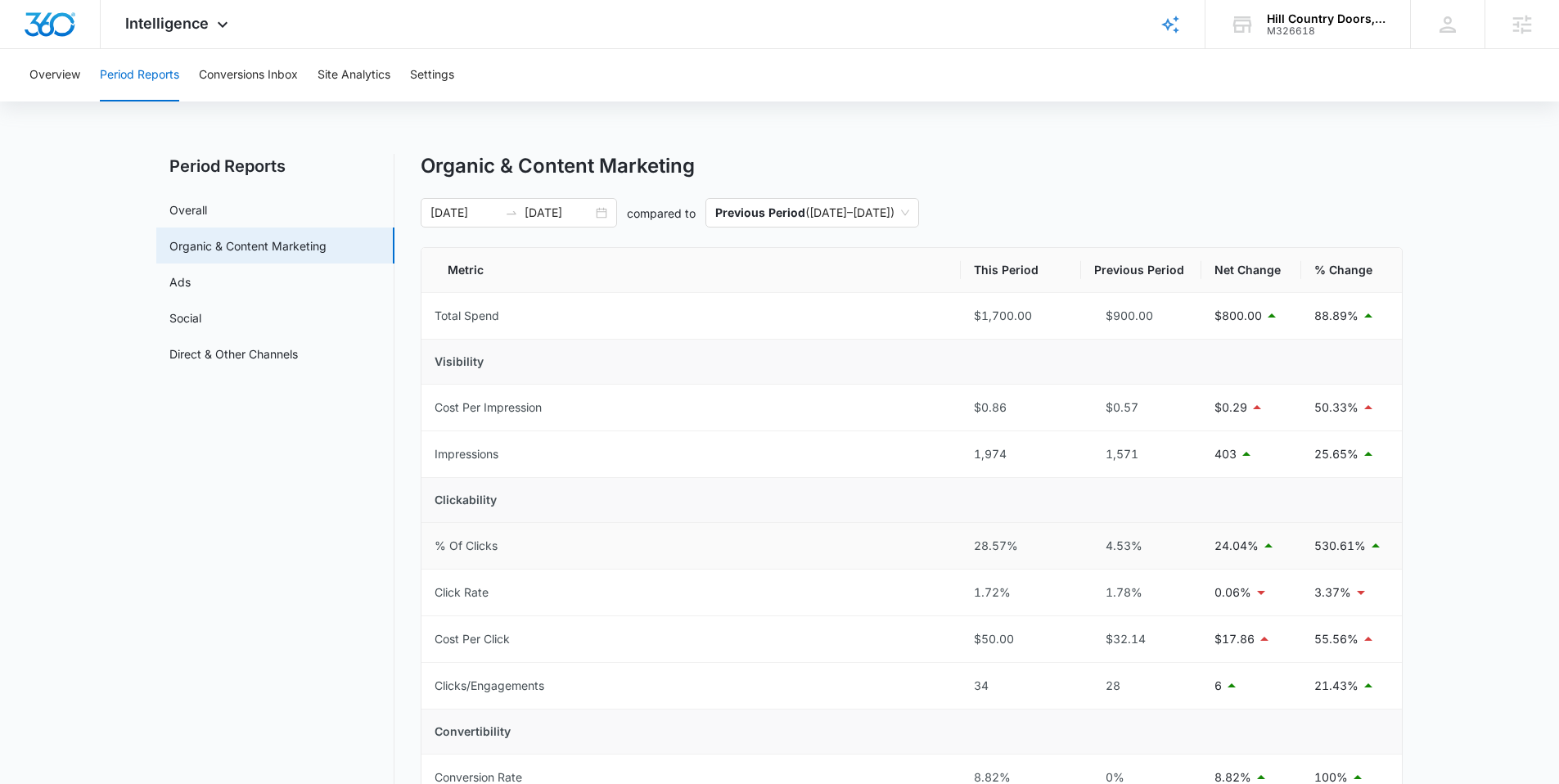
scroll to position [510, 0]
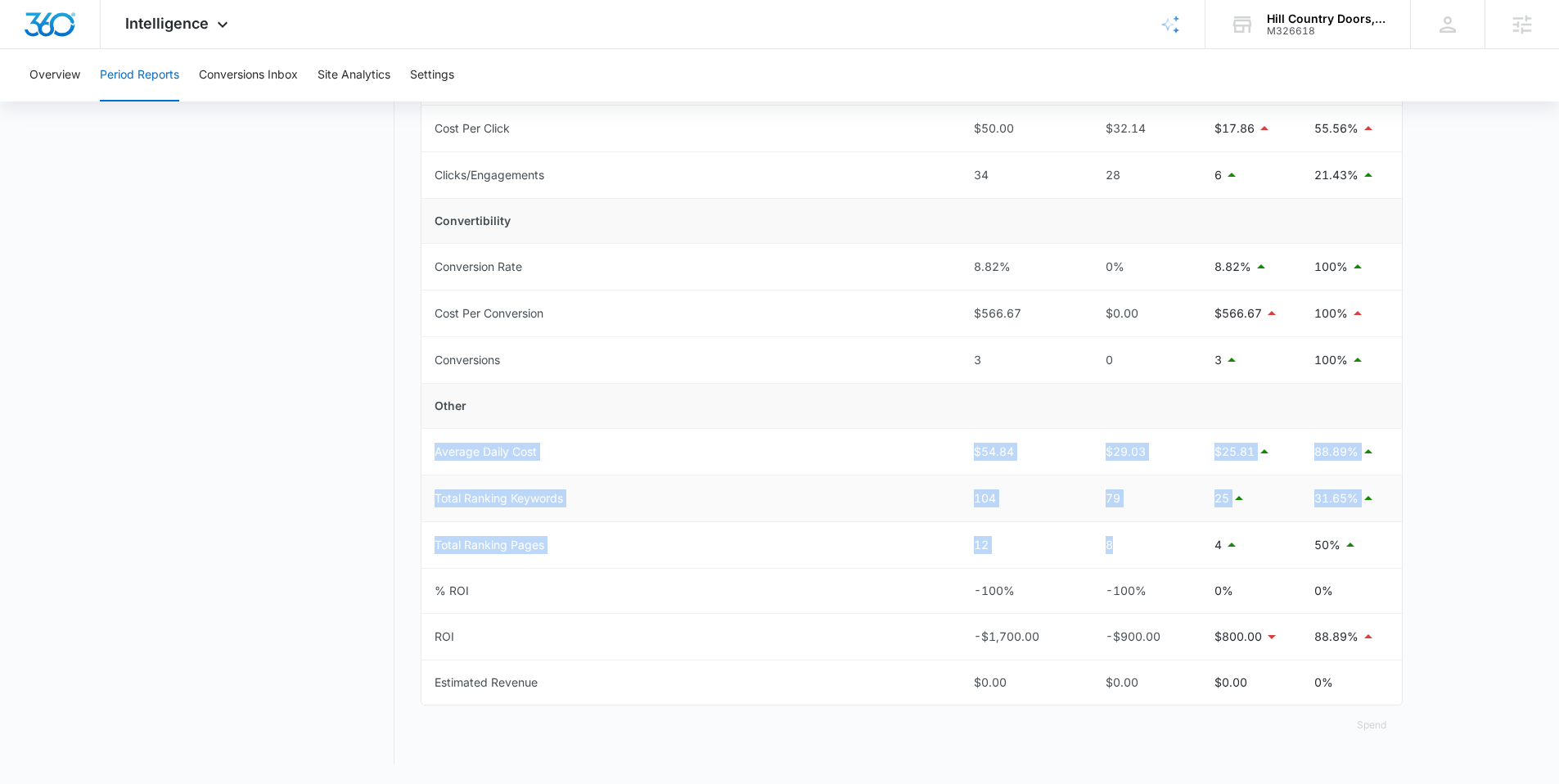
click at [1004, 478] on td "104" at bounding box center [1020, 498] width 120 height 47
